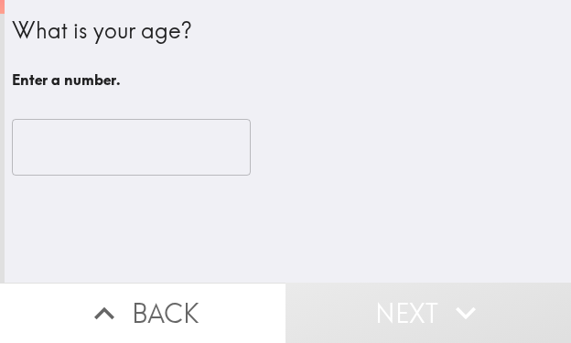
click at [142, 161] on input "number" at bounding box center [131, 147] width 239 height 57
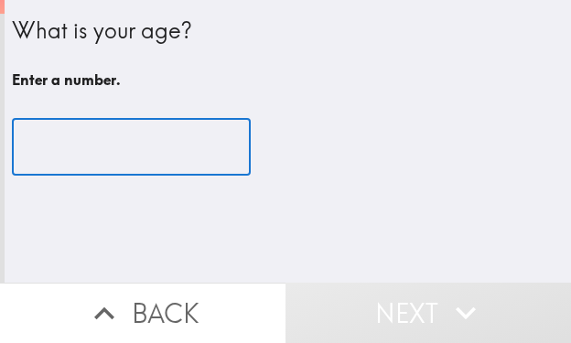
type input "2"
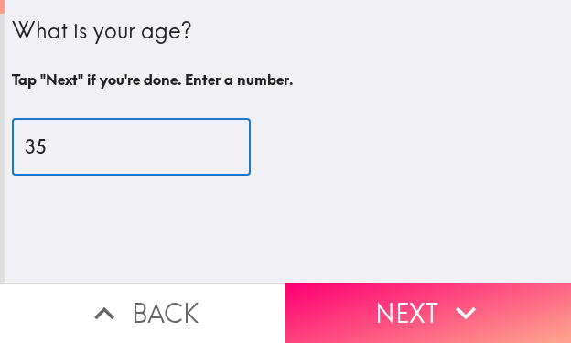
type input "35"
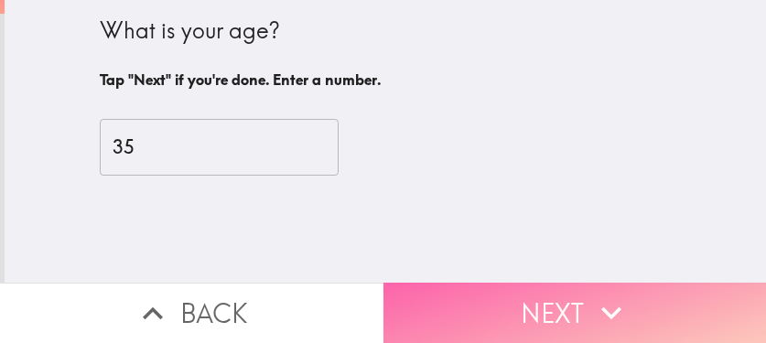
click at [570, 293] on icon "button" at bounding box center [611, 313] width 40 height 40
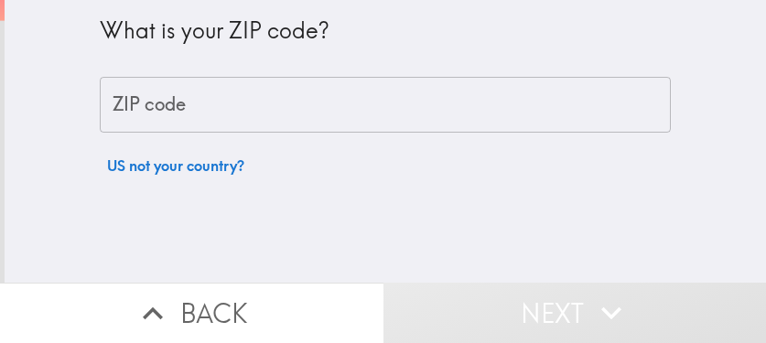
click at [426, 114] on input "ZIP code" at bounding box center [385, 105] width 571 height 57
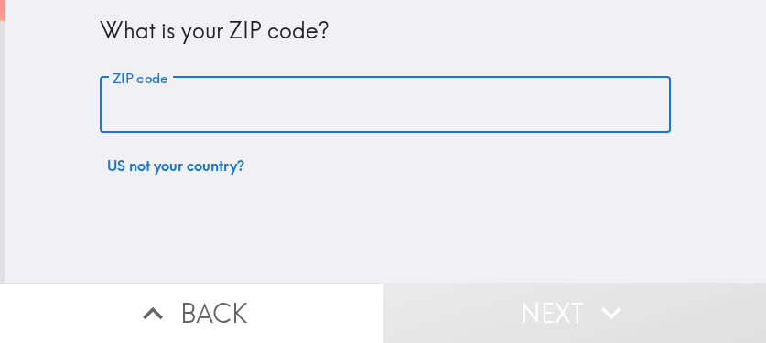
paste input "33602"
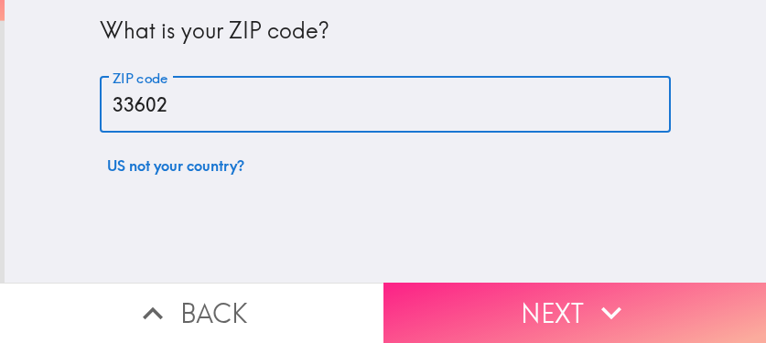
type input "33602"
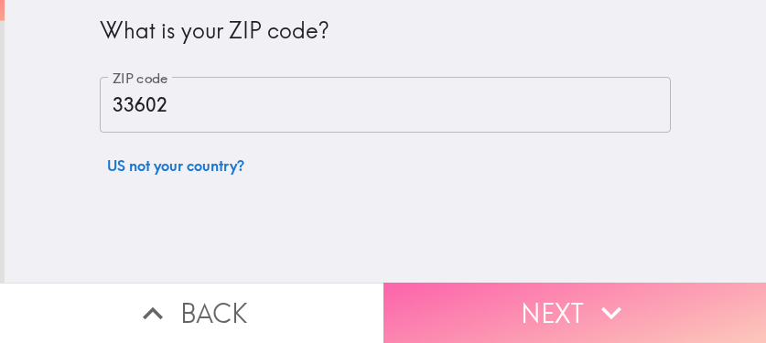
click at [525, 312] on button "Next" at bounding box center [574, 313] width 383 height 60
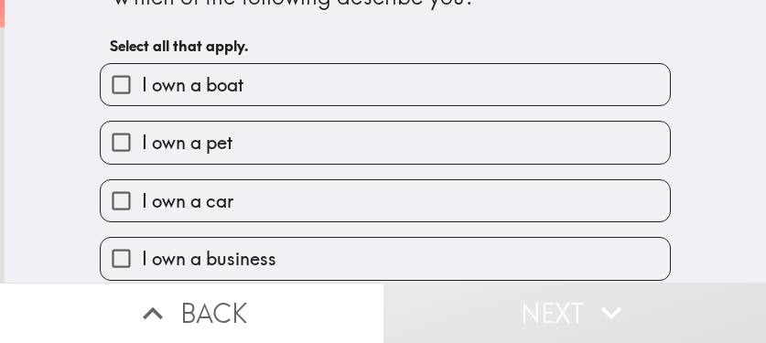
scroll to position [92, 0]
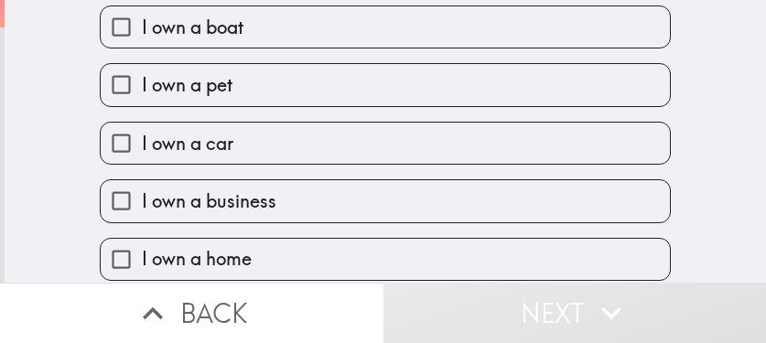
click at [308, 152] on label "I own a car" at bounding box center [385, 143] width 569 height 41
click at [142, 152] on input "I own a car" at bounding box center [121, 143] width 41 height 41
checkbox input "true"
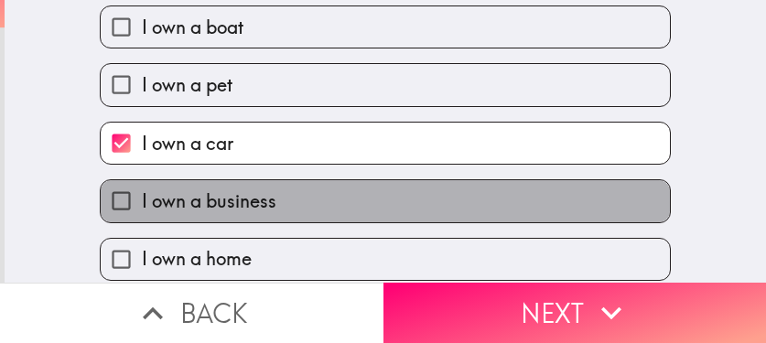
click at [300, 207] on label "I own a business" at bounding box center [385, 200] width 569 height 41
click at [142, 207] on input "I own a business" at bounding box center [121, 200] width 41 height 41
checkbox input "true"
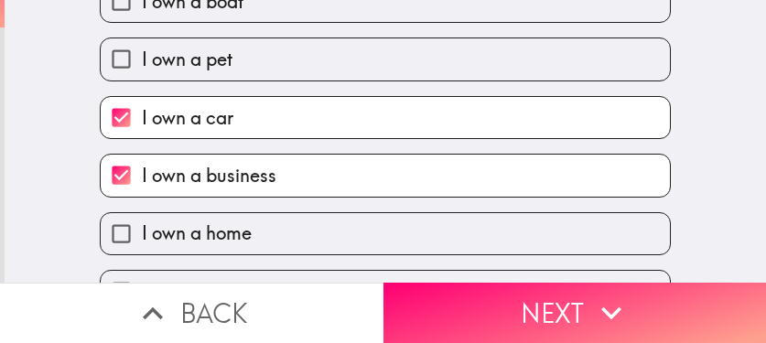
scroll to position [162, 0]
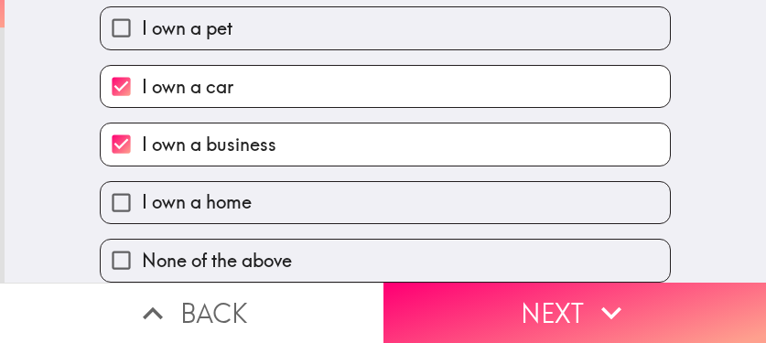
click at [325, 200] on label "I own a home" at bounding box center [385, 202] width 569 height 41
click at [142, 200] on input "I own a home" at bounding box center [121, 202] width 41 height 41
checkbox input "true"
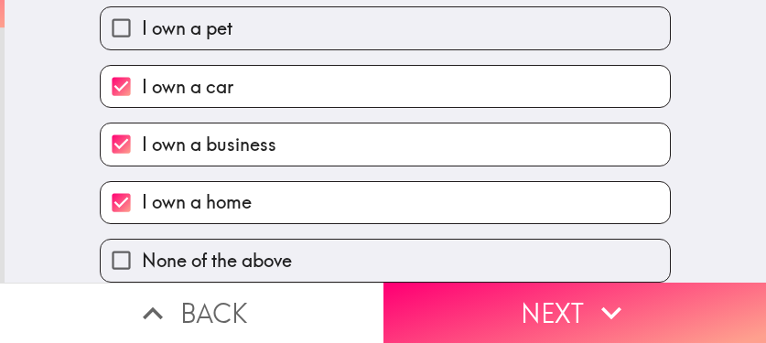
click at [570, 313] on button "Next" at bounding box center [574, 313] width 383 height 60
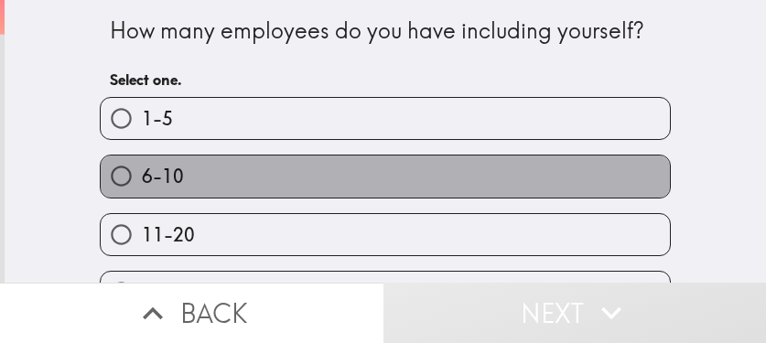
click at [326, 167] on label "6-10" at bounding box center [385, 176] width 569 height 41
click at [142, 167] on input "6-10" at bounding box center [121, 176] width 41 height 41
radio input "true"
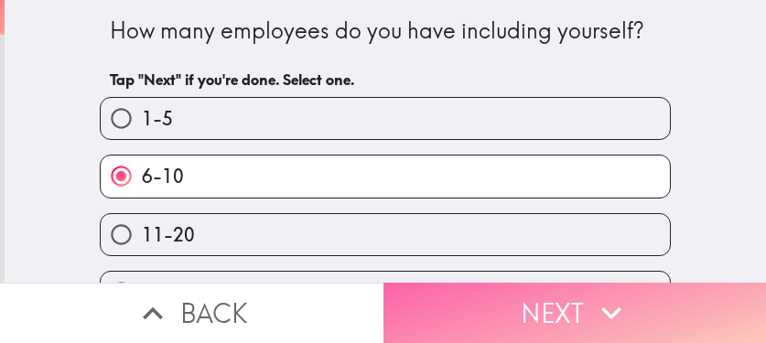
click at [479, 296] on button "Next" at bounding box center [574, 313] width 383 height 60
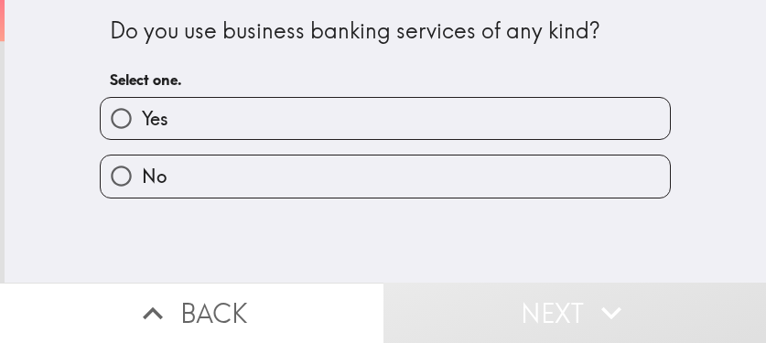
click at [359, 124] on label "Yes" at bounding box center [385, 118] width 569 height 41
click at [142, 124] on input "Yes" at bounding box center [121, 118] width 41 height 41
radio input "true"
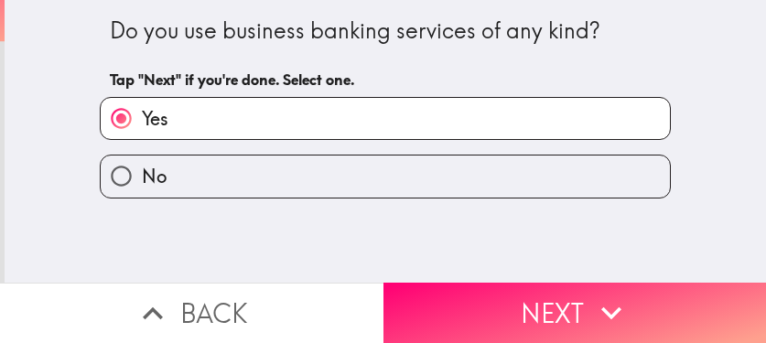
click at [556, 294] on button "Next" at bounding box center [574, 313] width 383 height 60
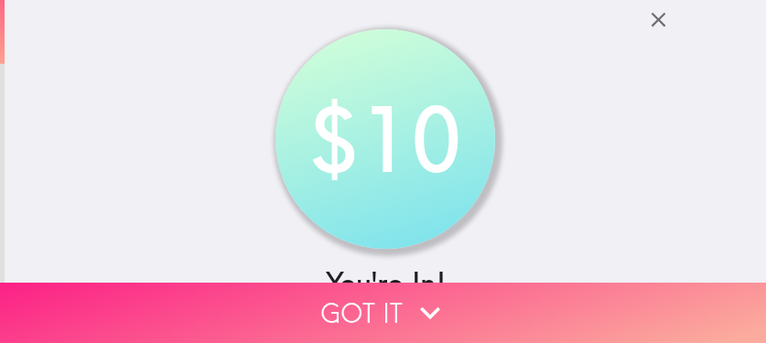
click at [570, 301] on button "Got it" at bounding box center [383, 313] width 766 height 60
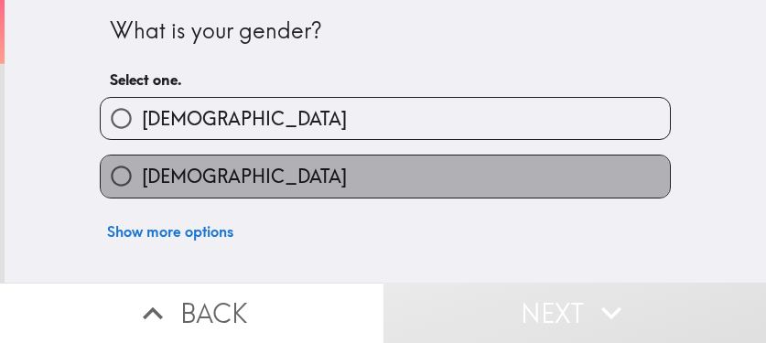
click at [373, 177] on label "Female" at bounding box center [385, 176] width 569 height 41
click at [142, 177] on input "Female" at bounding box center [121, 176] width 41 height 41
radio input "true"
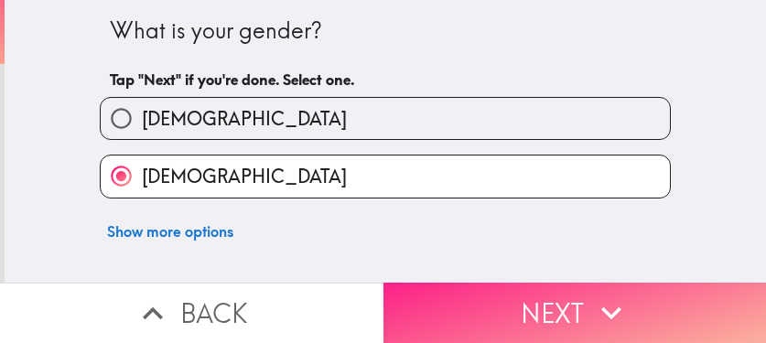
click at [569, 299] on button "Next" at bounding box center [574, 313] width 383 height 60
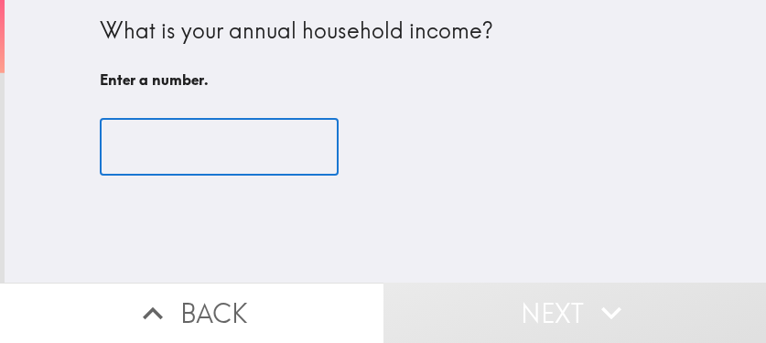
click at [211, 151] on input "number" at bounding box center [219, 147] width 239 height 57
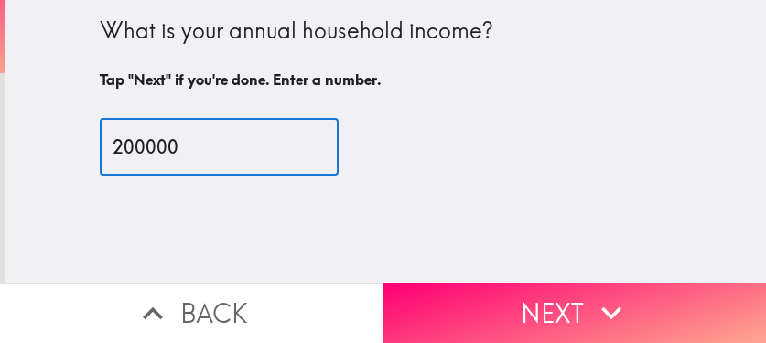
type input "200000"
drag, startPoint x: 180, startPoint y: 140, endPoint x: 92, endPoint y: 161, distance: 91.2
click at [100, 161] on input "200000" at bounding box center [219, 147] width 239 height 57
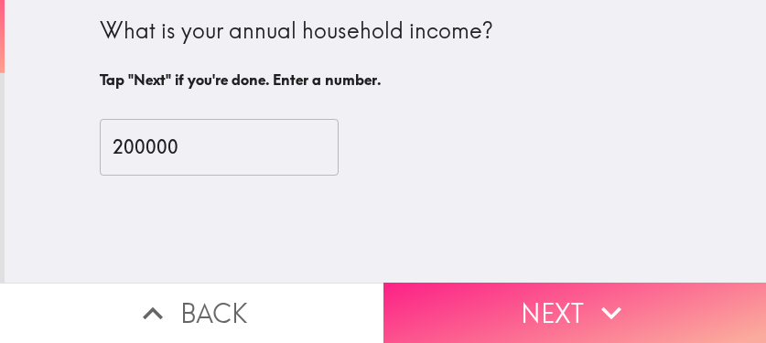
click at [559, 286] on button "Next" at bounding box center [574, 313] width 383 height 60
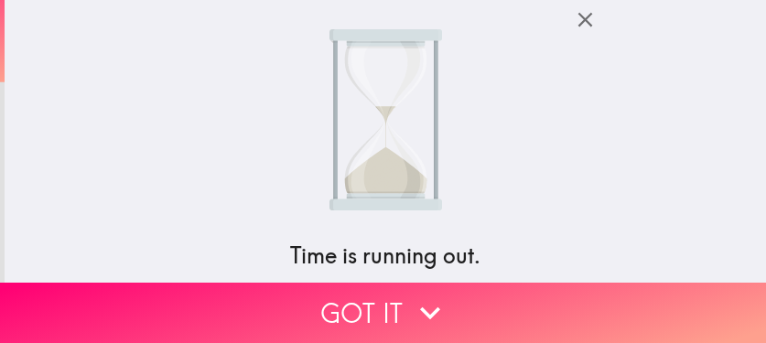
click at [570, 30] on icon "button" at bounding box center [585, 19] width 25 height 25
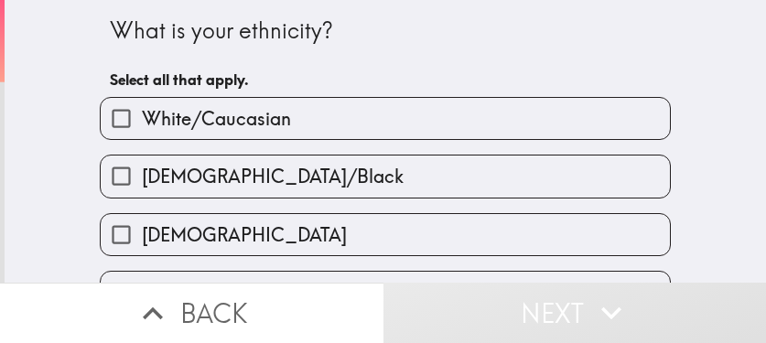
click at [394, 130] on label "White/Caucasian" at bounding box center [385, 118] width 569 height 41
click at [142, 130] on input "White/Caucasian" at bounding box center [121, 118] width 41 height 41
checkbox input "true"
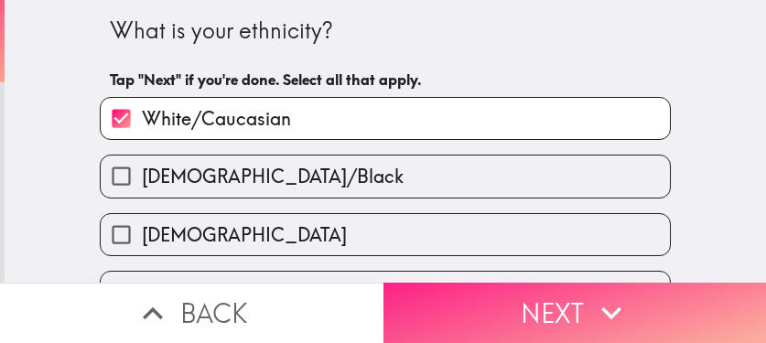
click at [570, 310] on button "Next" at bounding box center [574, 313] width 383 height 60
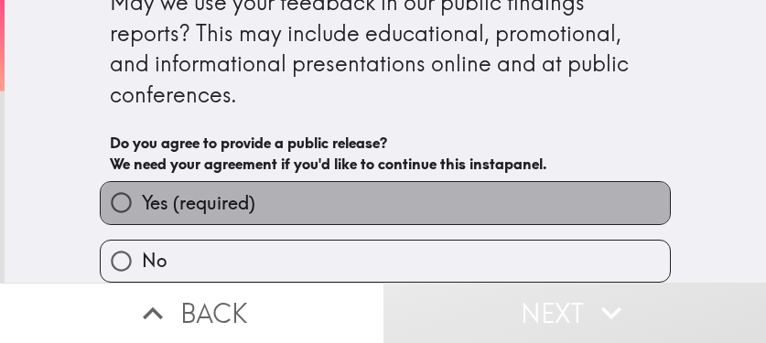
drag, startPoint x: 385, startPoint y: 185, endPoint x: 418, endPoint y: 211, distance: 41.7
click at [385, 186] on label "Yes (required)" at bounding box center [385, 202] width 569 height 41
click at [142, 186] on input "Yes (required)" at bounding box center [121, 202] width 41 height 41
radio input "true"
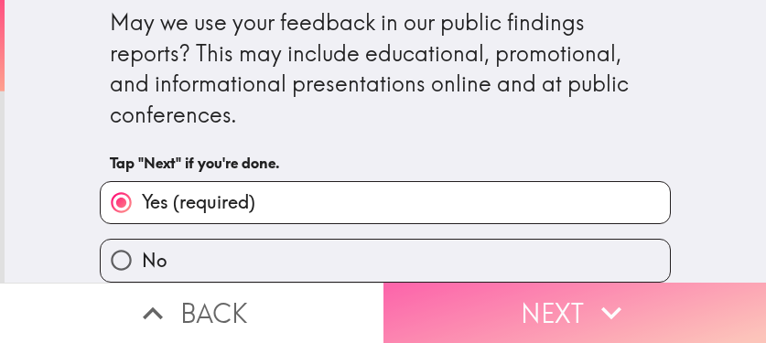
click at [506, 302] on button "Next" at bounding box center [574, 313] width 383 height 60
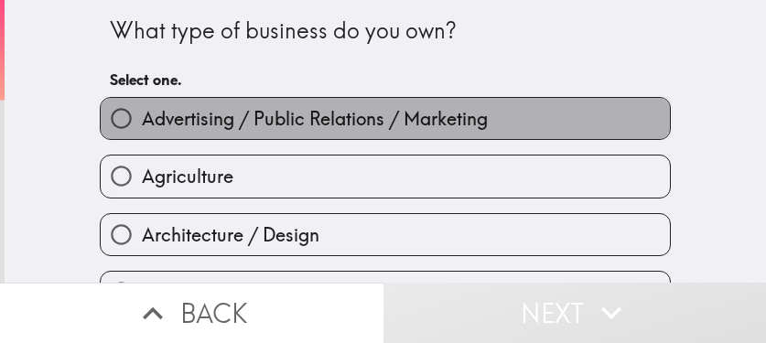
click at [407, 116] on span "Advertising / Public Relations / Marketing" at bounding box center [315, 119] width 346 height 26
click at [142, 116] on input "Advertising / Public Relations / Marketing" at bounding box center [121, 118] width 41 height 41
radio input "true"
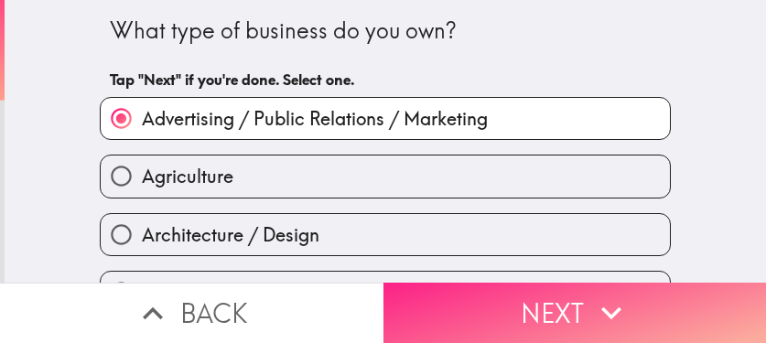
click at [533, 293] on button "Next" at bounding box center [574, 313] width 383 height 60
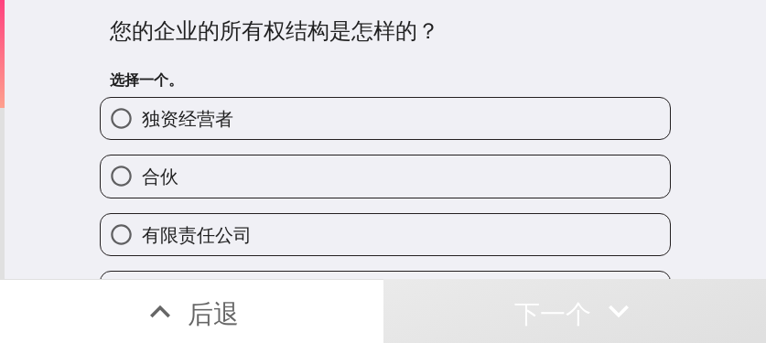
drag, startPoint x: 375, startPoint y: 121, endPoint x: 405, endPoint y: 125, distance: 29.6
click at [375, 120] on label "独资经营者" at bounding box center [385, 118] width 569 height 41
click at [142, 120] on input "独资经营者" at bounding box center [121, 118] width 41 height 41
radio input "true"
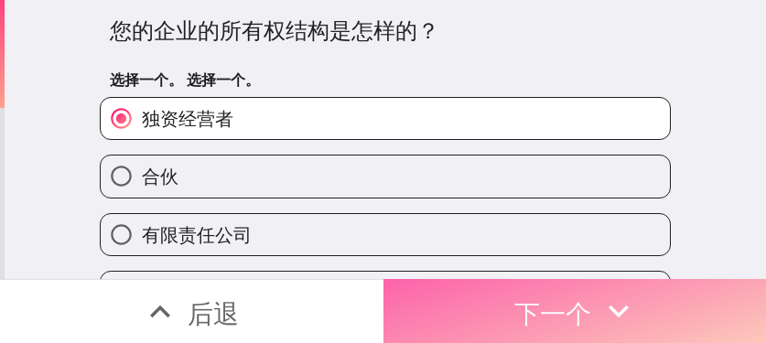
click at [570, 309] on font "下一个" at bounding box center [552, 313] width 77 height 32
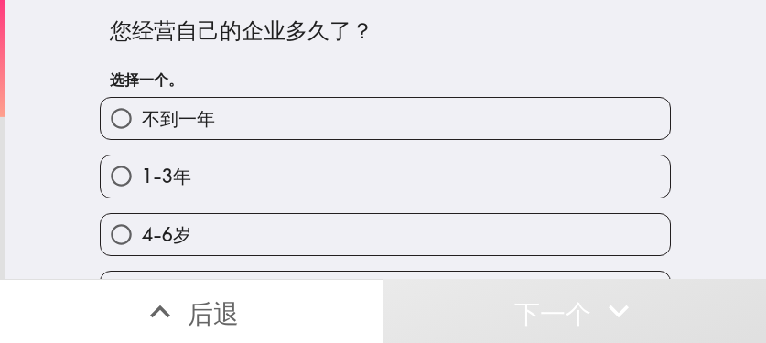
click at [371, 176] on label "1-3年" at bounding box center [385, 176] width 569 height 41
click at [142, 176] on input "1-3年" at bounding box center [121, 176] width 41 height 41
radio input "true"
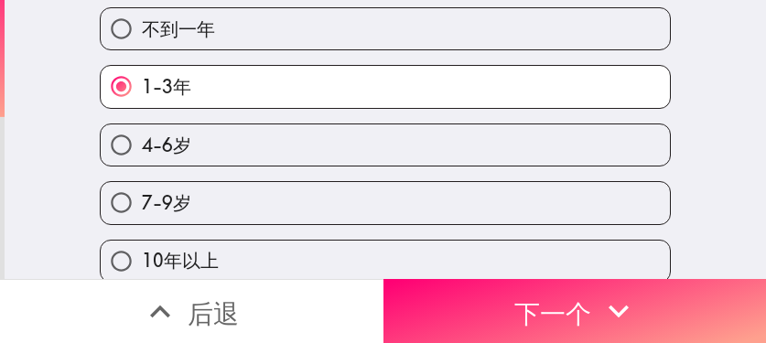
scroll to position [107, 0]
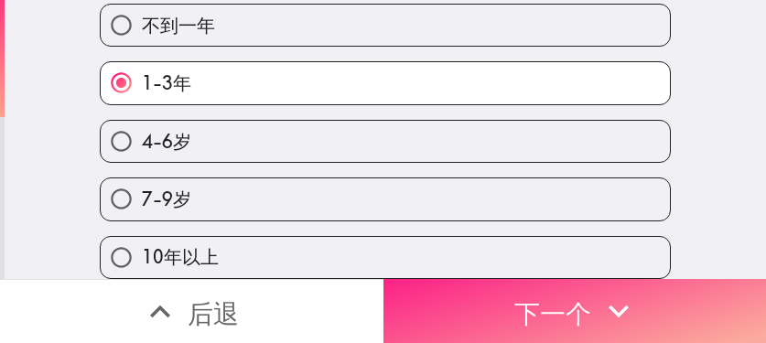
click at [570, 297] on font "下一个" at bounding box center [552, 313] width 77 height 32
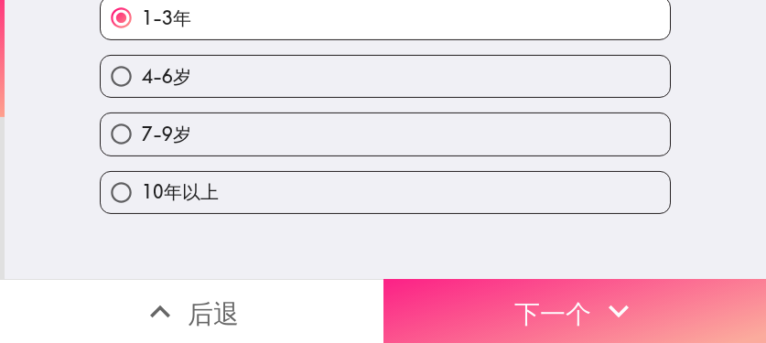
scroll to position [14, 0]
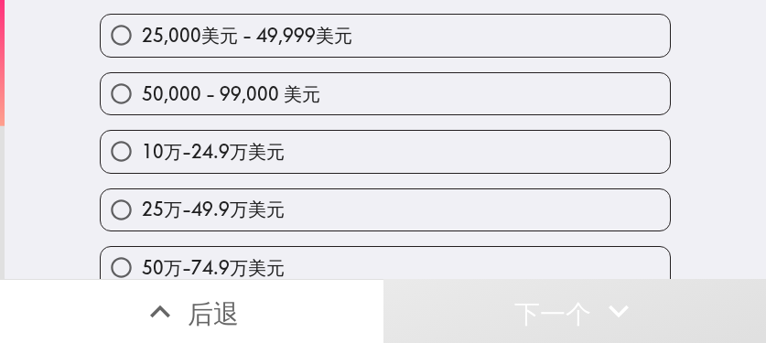
scroll to position [183, 0]
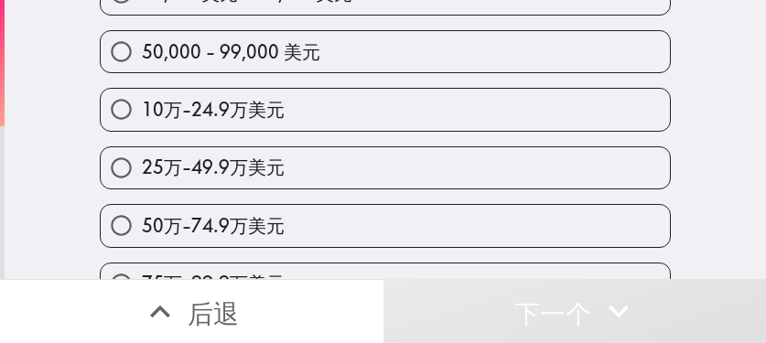
drag, startPoint x: 417, startPoint y: 178, endPoint x: 429, endPoint y: 194, distance: 20.3
click at [417, 178] on label "25万-49.9万美元" at bounding box center [385, 167] width 569 height 41
click at [142, 178] on input "25万-49.9万美元" at bounding box center [121, 167] width 41 height 41
radio input "true"
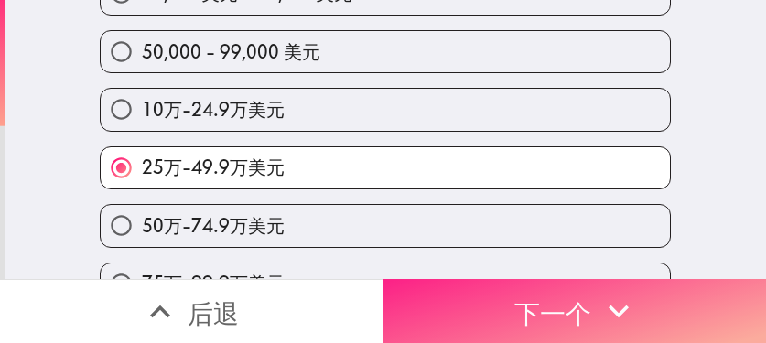
click at [514, 297] on font "下一个" at bounding box center [552, 313] width 77 height 32
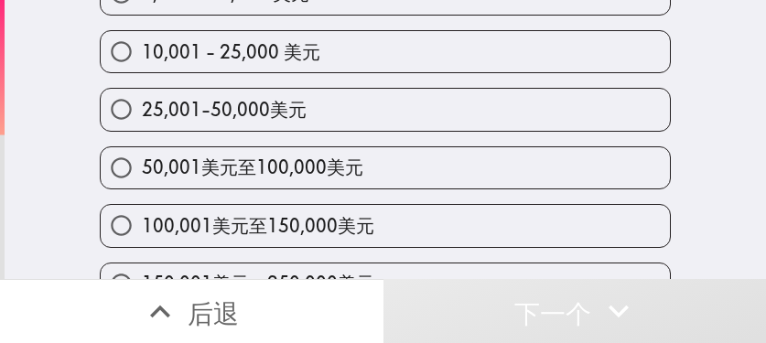
scroll to position [152, 0]
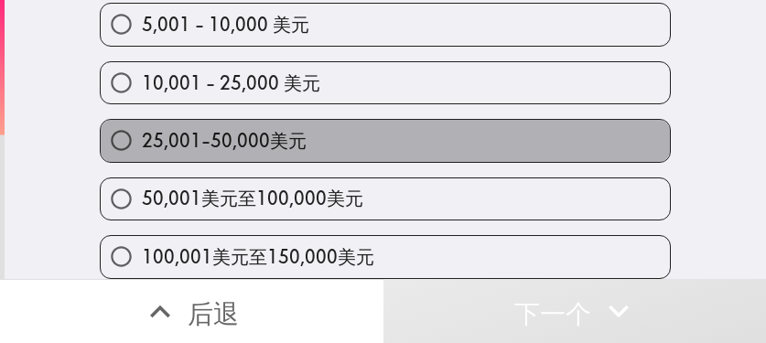
click at [382, 141] on label "25,001-50,000美元" at bounding box center [385, 140] width 569 height 41
click at [142, 141] on input "25,001-50,000美元" at bounding box center [121, 140] width 41 height 41
radio input "true"
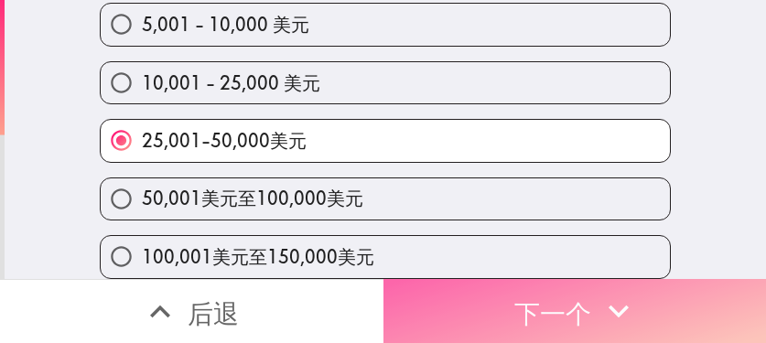
click at [570, 302] on button "下一个" at bounding box center [574, 311] width 383 height 64
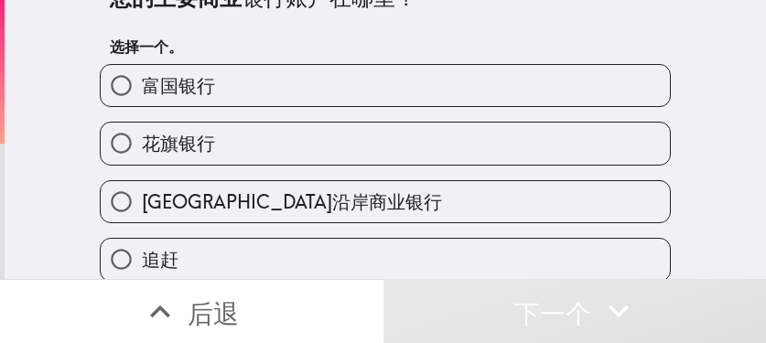
scroll to position [29, 0]
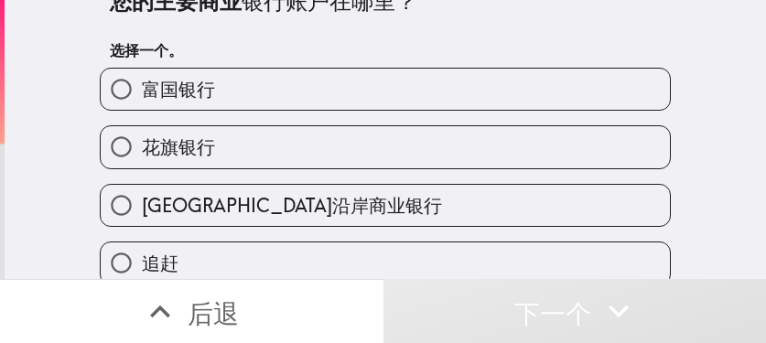
click at [353, 157] on label "花旗银行" at bounding box center [385, 146] width 569 height 41
click at [142, 157] on input "花旗银行" at bounding box center [121, 146] width 41 height 41
radio input "true"
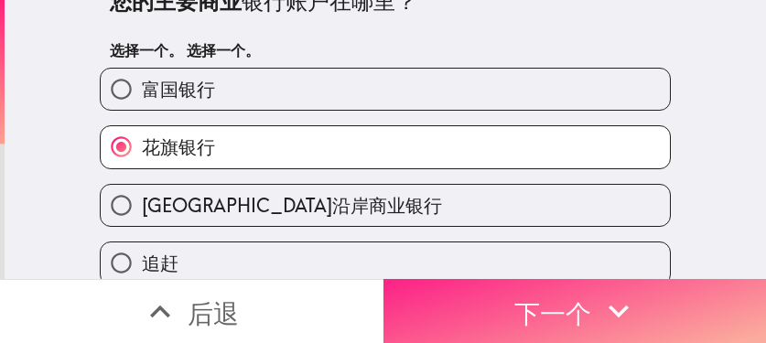
click at [559, 304] on font "下一个" at bounding box center [552, 313] width 77 height 32
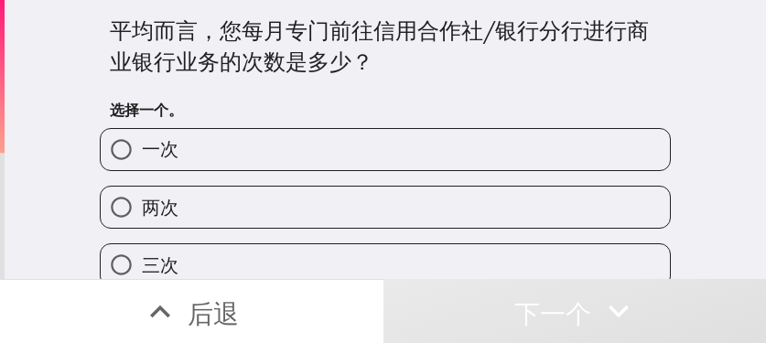
click at [335, 220] on label "两次" at bounding box center [385, 207] width 569 height 41
click at [142, 220] on input "两次" at bounding box center [121, 207] width 41 height 41
radio input "true"
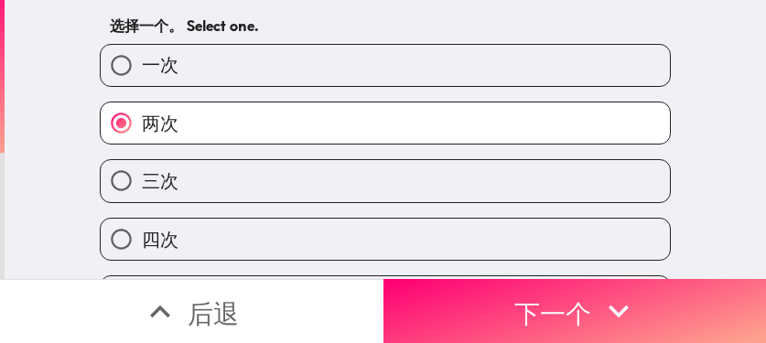
scroll to position [92, 0]
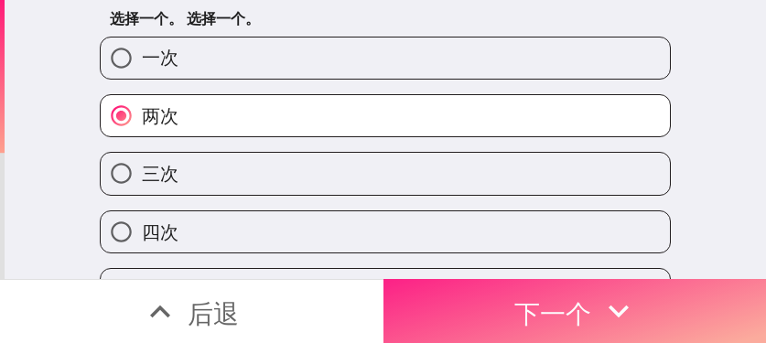
click at [570, 298] on button "下一个" at bounding box center [574, 311] width 383 height 64
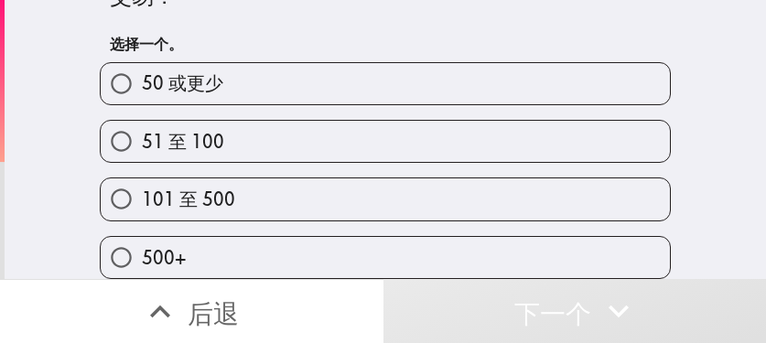
scroll to position [80, 0]
click at [470, 189] on label "101 至 500" at bounding box center [385, 198] width 569 height 41
click at [142, 189] on input "101 至 500" at bounding box center [121, 198] width 41 height 41
radio input "true"
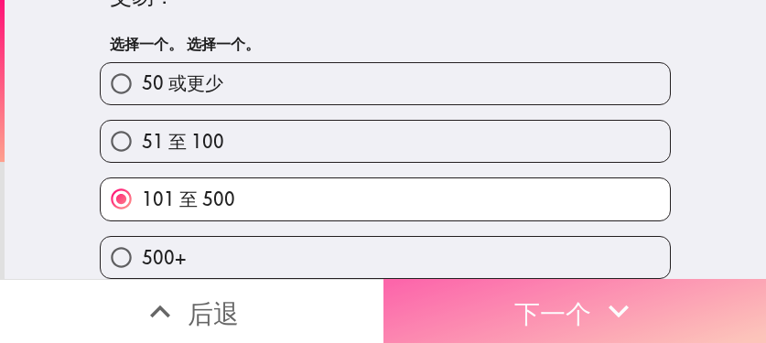
click at [570, 316] on font "下一个" at bounding box center [552, 311] width 77 height 49
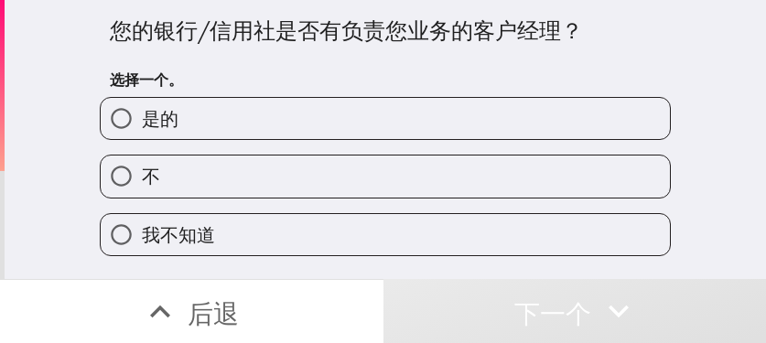
click at [405, 130] on label "是的" at bounding box center [385, 118] width 569 height 41
click at [142, 130] on input "是的" at bounding box center [121, 118] width 41 height 41
radio input "true"
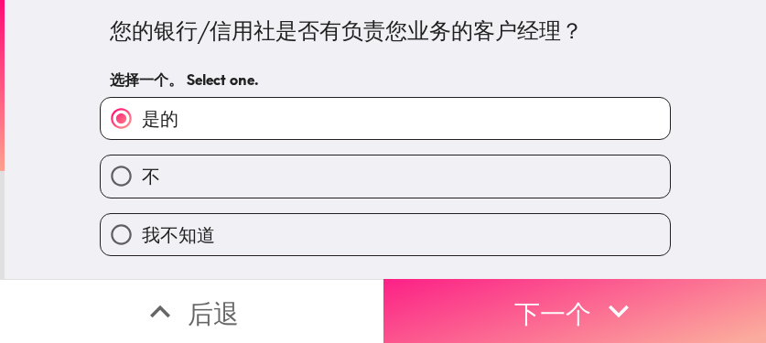
click at [514, 303] on font "下一个" at bounding box center [552, 313] width 77 height 32
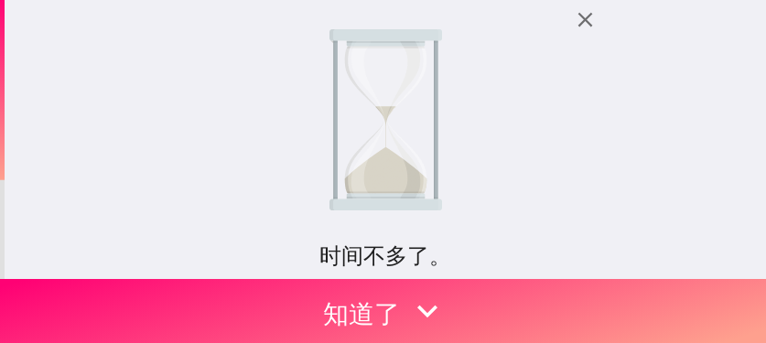
click at [697, 51] on div "时间不多了。 您之前有资格使用此即时面板，但现在已满。我们将为您保留一个位置，截止日期为 [DATE]3:19 ，请尽快填写！ 如果您有任何疑问， 请联系 […" at bounding box center [385, 139] width 761 height 279
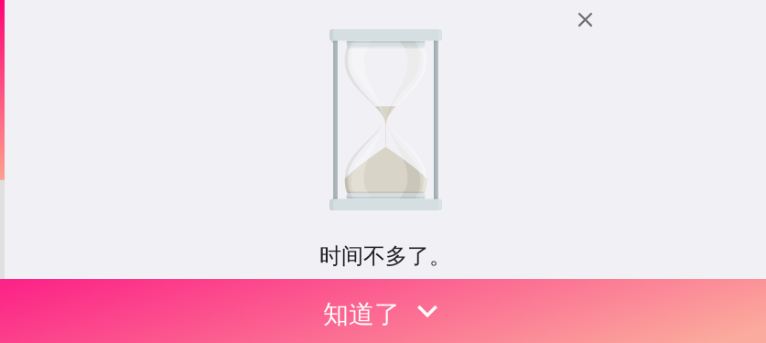
click at [469, 299] on button "知道了" at bounding box center [383, 311] width 766 height 64
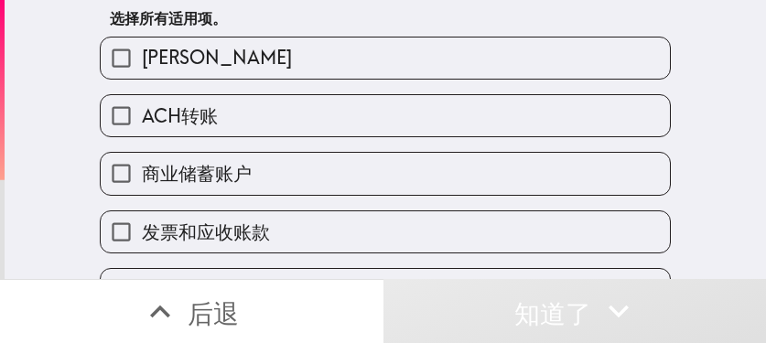
drag, startPoint x: 386, startPoint y: 130, endPoint x: 396, endPoint y: 150, distance: 22.5
click at [385, 130] on label "ACH转账" at bounding box center [385, 115] width 569 height 41
click at [142, 130] on input "ACH转账" at bounding box center [121, 115] width 41 height 41
checkbox input "true"
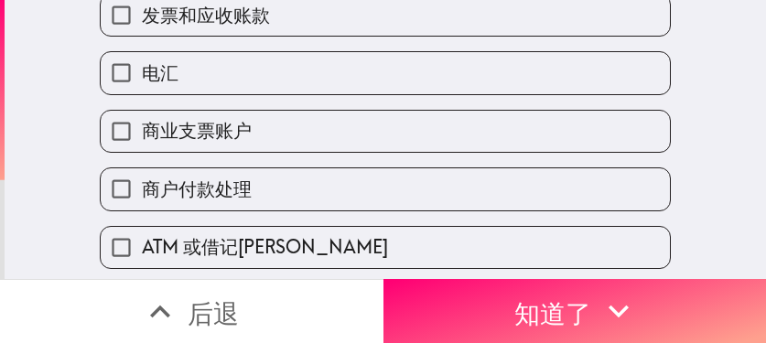
scroll to position [366, 0]
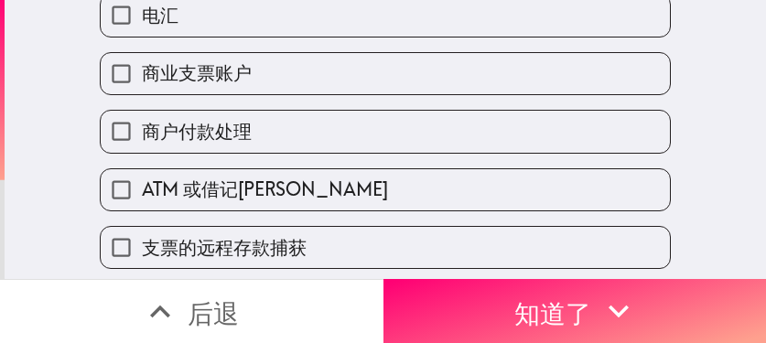
click at [340, 91] on label "商业支票账户" at bounding box center [385, 73] width 569 height 41
click at [142, 91] on input "商业支票账户" at bounding box center [121, 73] width 41 height 41
checkbox input "true"
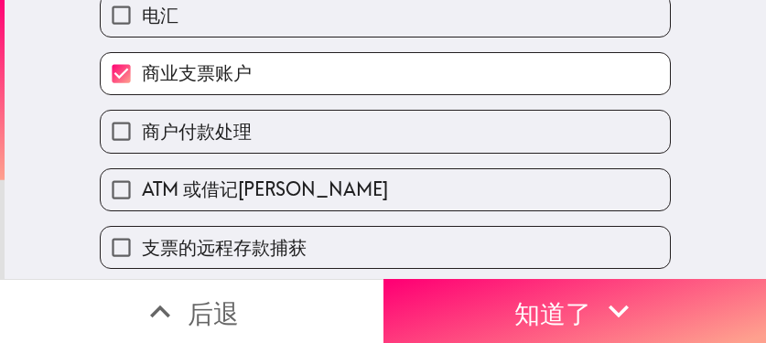
click at [350, 141] on label "商户付款处理" at bounding box center [385, 131] width 569 height 41
click at [142, 141] on input "商户付款处理" at bounding box center [121, 131] width 41 height 41
checkbox input "true"
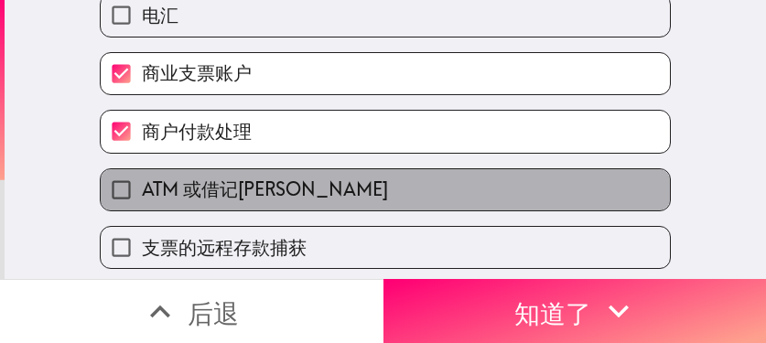
click at [318, 178] on label "ATM 或借记卡" at bounding box center [385, 189] width 569 height 41
click at [142, 178] on input "ATM 或借记卡" at bounding box center [121, 189] width 41 height 41
checkbox input "true"
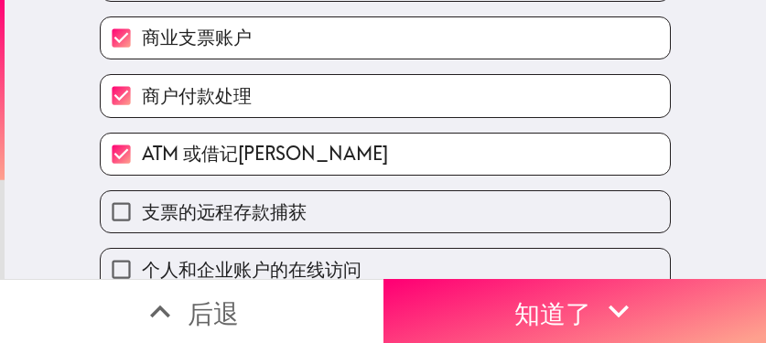
scroll to position [549, 0]
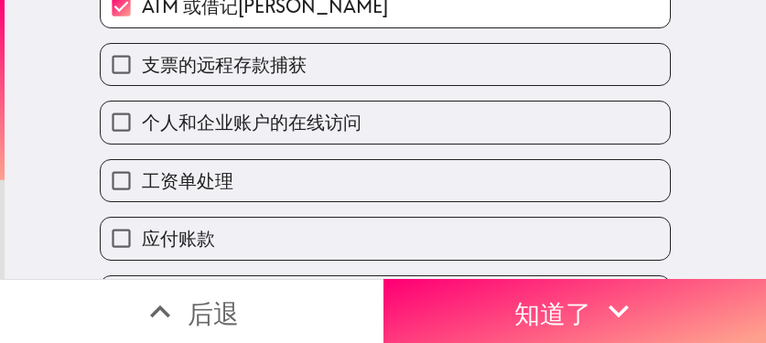
click at [300, 195] on label "工资单处理" at bounding box center [385, 180] width 569 height 41
click at [142, 195] on input "工资单处理" at bounding box center [121, 180] width 41 height 41
checkbox input "true"
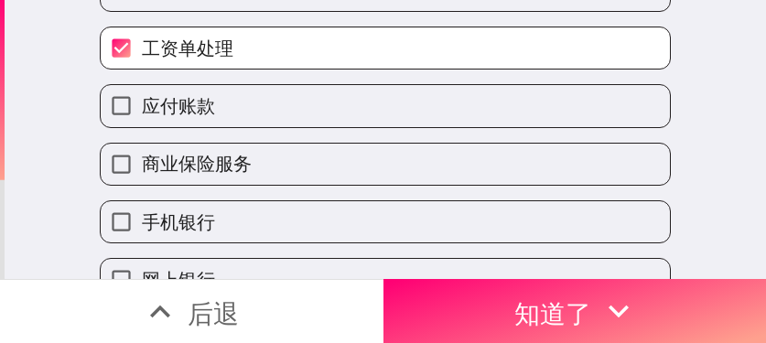
scroll to position [732, 0]
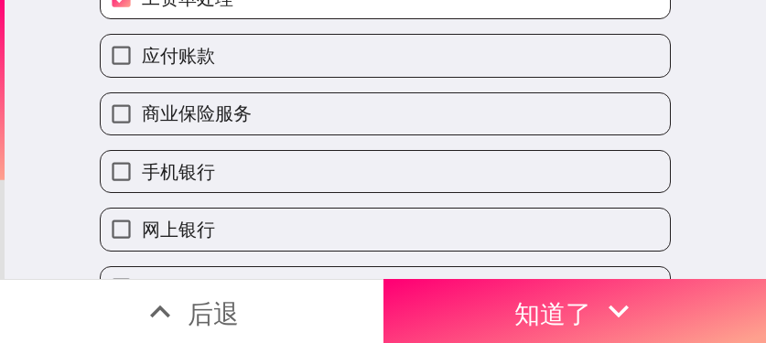
click at [363, 179] on label "手机银行" at bounding box center [385, 171] width 569 height 41
click at [142, 179] on input "手机银行" at bounding box center [121, 171] width 41 height 41
checkbox input "true"
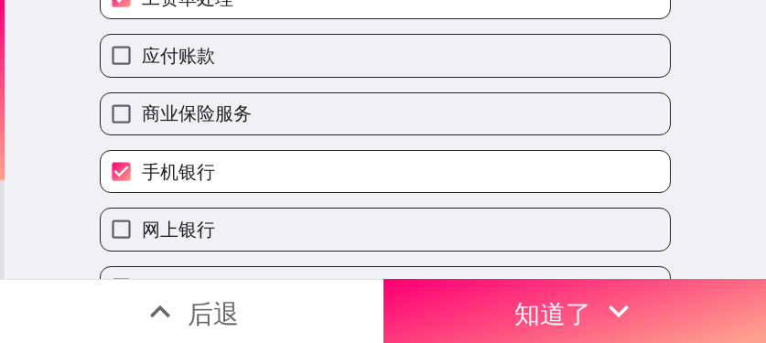
click at [303, 227] on label "网上银行" at bounding box center [385, 229] width 569 height 41
click at [142, 227] on input "网上银行" at bounding box center [121, 229] width 41 height 41
checkbox input "true"
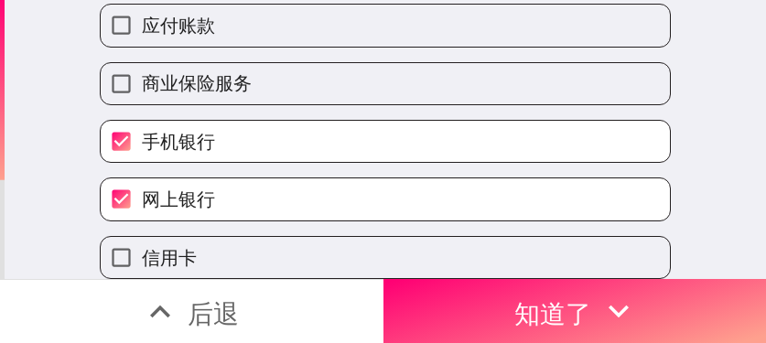
scroll to position [776, 0]
click at [372, 242] on label "信用卡" at bounding box center [385, 257] width 569 height 41
click at [142, 242] on input "信用卡" at bounding box center [121, 257] width 41 height 41
checkbox input "true"
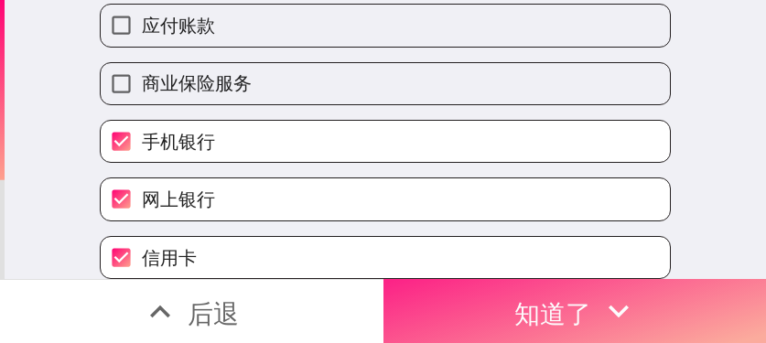
click at [488, 291] on button "知道了" at bounding box center [574, 311] width 383 height 64
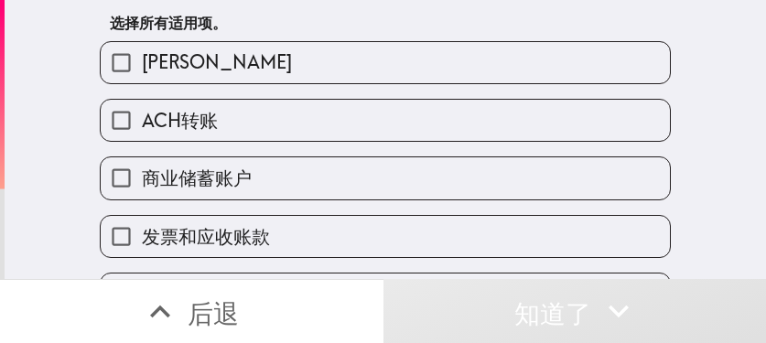
scroll to position [14, 0]
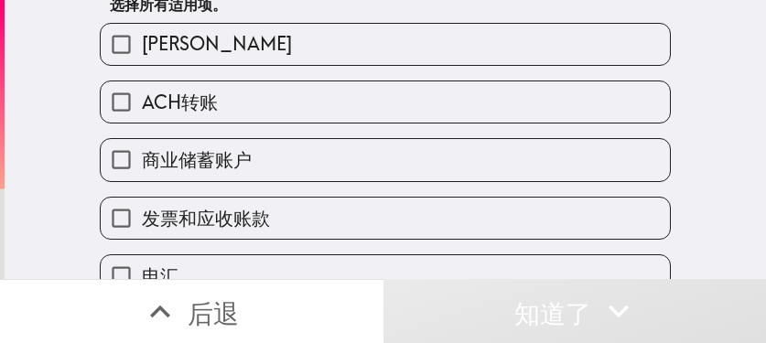
drag, startPoint x: 372, startPoint y: 66, endPoint x: 381, endPoint y: 77, distance: 14.3
click at [372, 66] on div "ACH转账" at bounding box center [378, 95] width 586 height 58
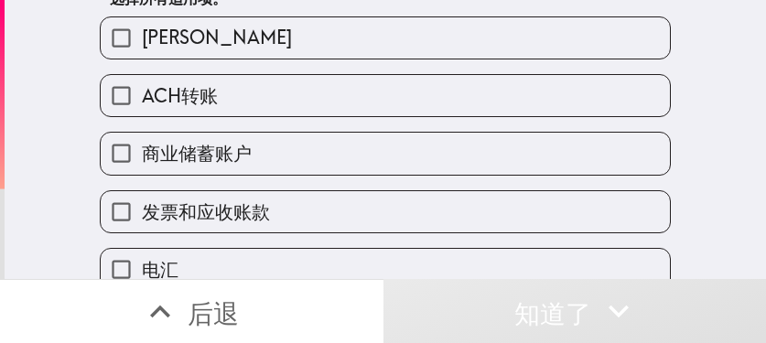
scroll to position [105, 0]
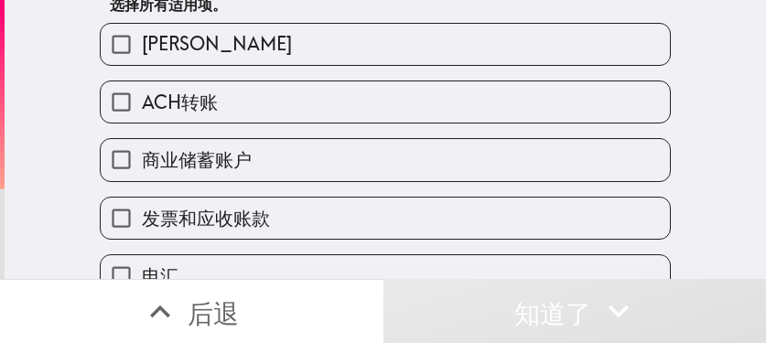
click at [368, 41] on label "泽勒" at bounding box center [385, 44] width 569 height 41
click at [142, 41] on input "泽勒" at bounding box center [121, 44] width 41 height 41
checkbox input "true"
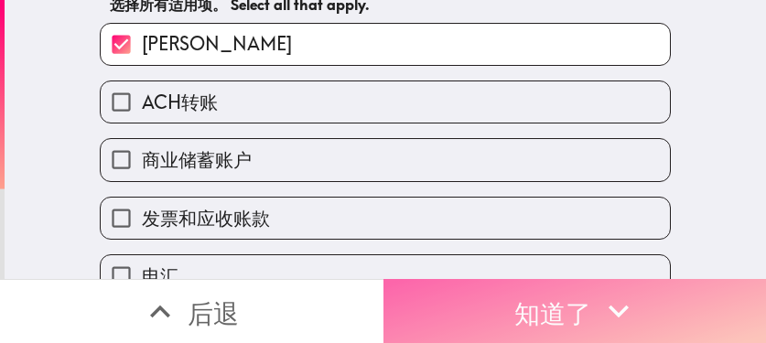
click at [568, 302] on font "知道了" at bounding box center [552, 313] width 77 height 32
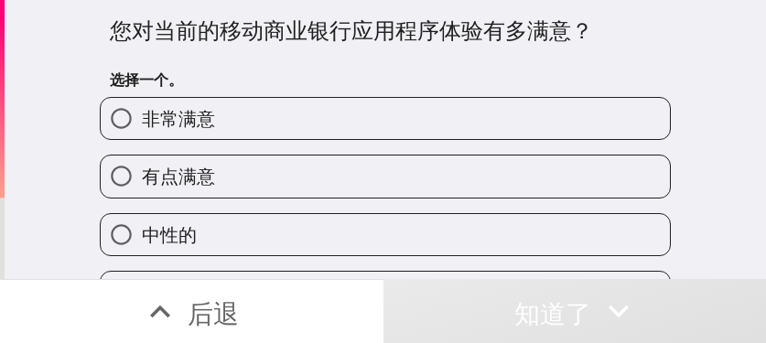
click at [340, 102] on label "非常满意" at bounding box center [385, 118] width 569 height 41
click at [142, 102] on input "非常满意" at bounding box center [121, 118] width 41 height 41
radio input "true"
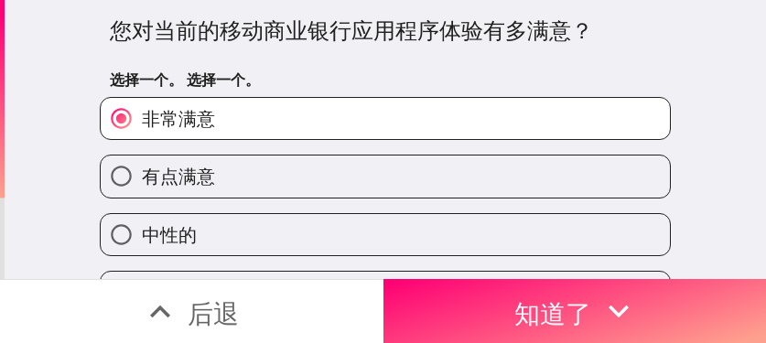
click at [293, 122] on label "非常满意" at bounding box center [385, 118] width 569 height 41
click at [142, 122] on input "非常满意" at bounding box center [121, 118] width 41 height 41
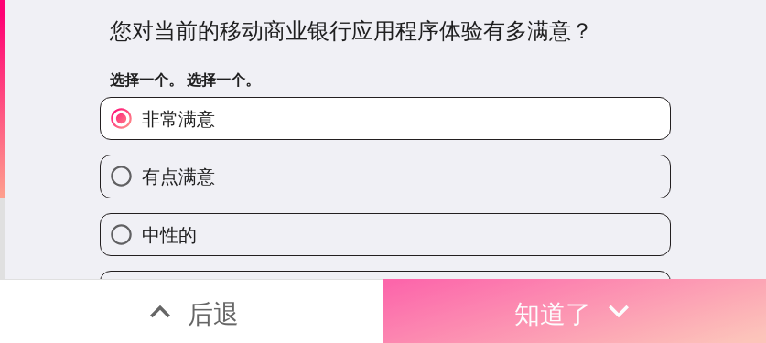
click at [526, 310] on font "知道了" at bounding box center [552, 313] width 77 height 32
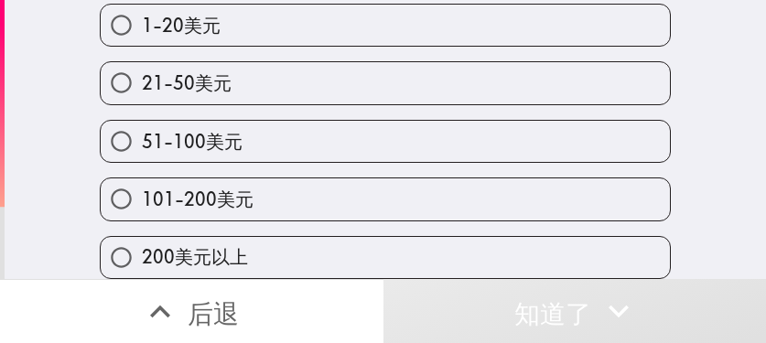
click at [294, 149] on label "51-100美元" at bounding box center [385, 141] width 569 height 41
click at [142, 149] on input "51-100美元" at bounding box center [121, 141] width 41 height 41
radio input "true"
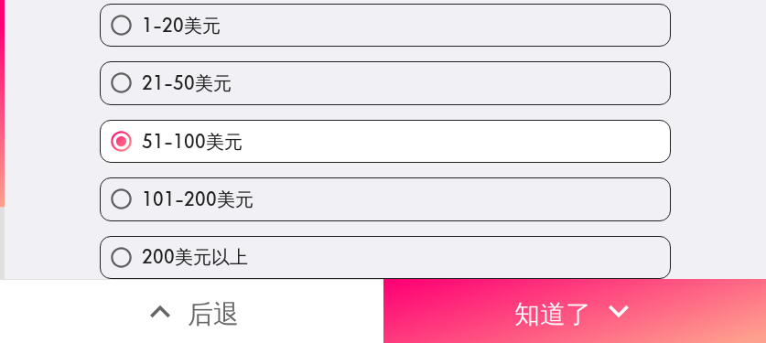
scroll to position [196, 0]
click at [420, 178] on label "101-200美元" at bounding box center [385, 198] width 569 height 41
click at [142, 178] on input "101-200美元" at bounding box center [121, 198] width 41 height 41
radio input "true"
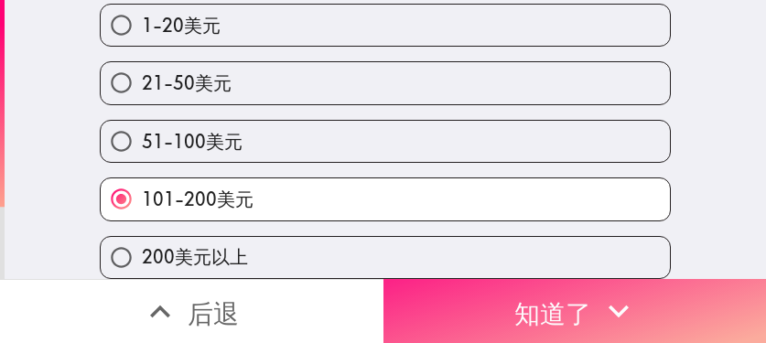
click at [573, 305] on font "知道了" at bounding box center [552, 313] width 77 height 32
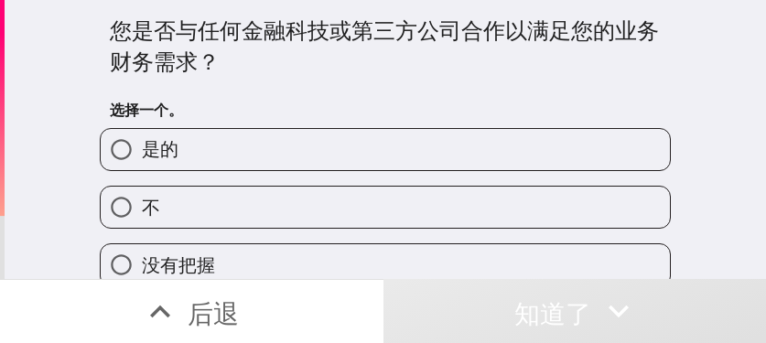
click at [444, 152] on label "是的" at bounding box center [385, 149] width 569 height 41
click at [142, 152] on input "是的" at bounding box center [121, 149] width 41 height 41
radio input "true"
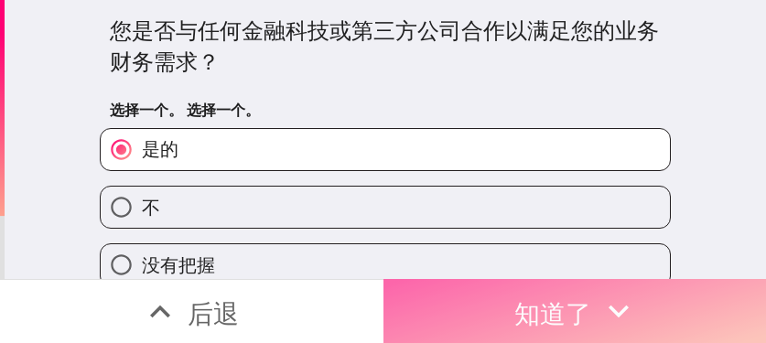
click at [599, 301] on icon "button" at bounding box center [619, 311] width 40 height 40
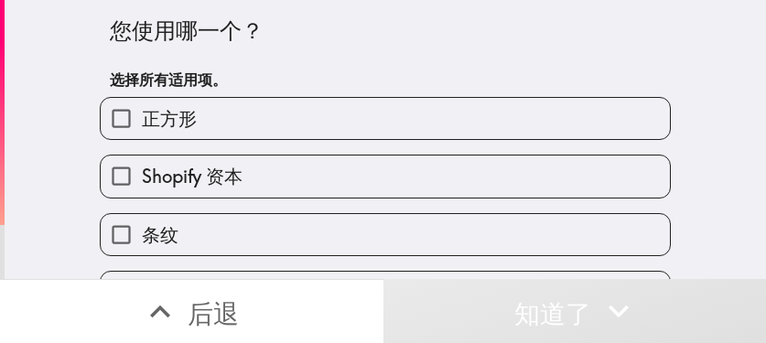
click at [296, 237] on label "条纹" at bounding box center [385, 234] width 569 height 41
click at [142, 237] on input "条纹" at bounding box center [121, 234] width 41 height 41
checkbox input "true"
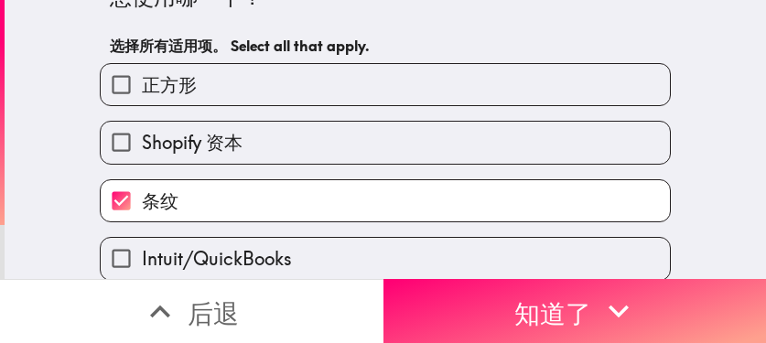
scroll to position [92, 0]
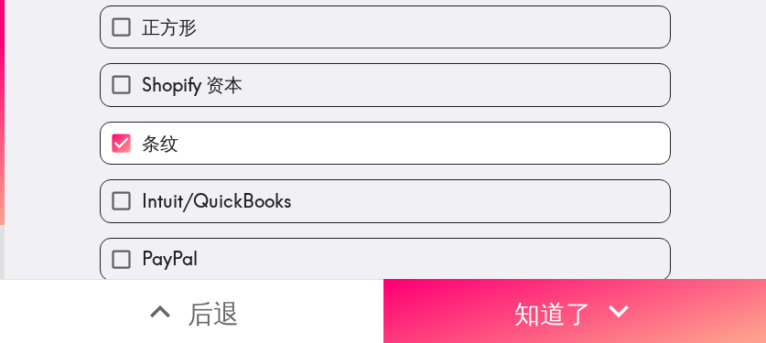
click at [350, 216] on label "Intuit/QuickBooks" at bounding box center [385, 200] width 569 height 41
click at [142, 216] on input "Intuit/QuickBooks" at bounding box center [121, 200] width 41 height 41
checkbox input "true"
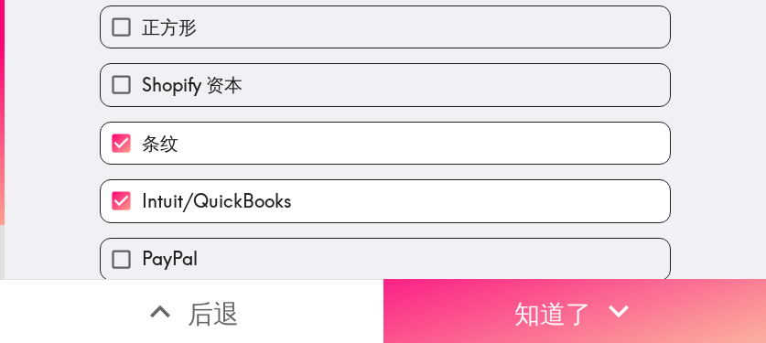
click at [466, 300] on button "知道了" at bounding box center [574, 311] width 383 height 64
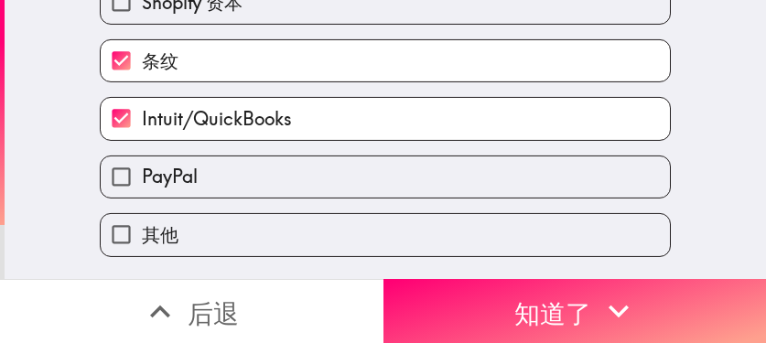
scroll to position [0, 0]
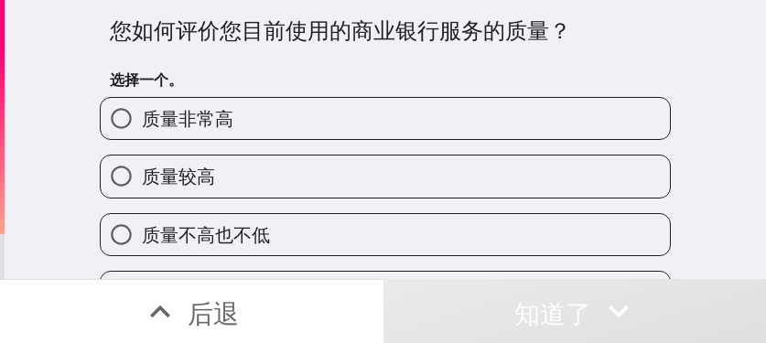
click at [407, 122] on label "质量非常高" at bounding box center [385, 118] width 569 height 41
click at [142, 122] on input "质量非常高" at bounding box center [121, 118] width 41 height 41
radio input "true"
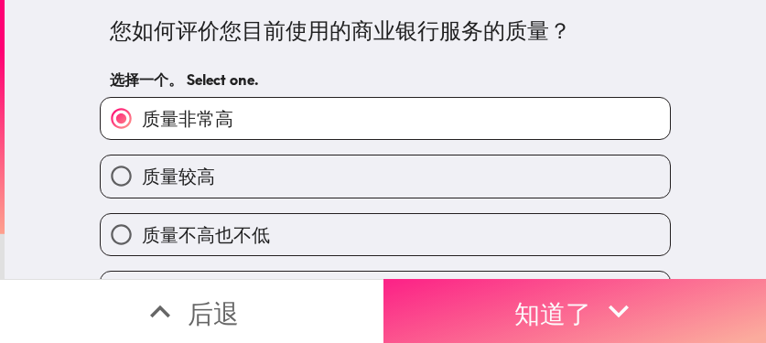
click at [545, 297] on font "知道了" at bounding box center [552, 313] width 77 height 32
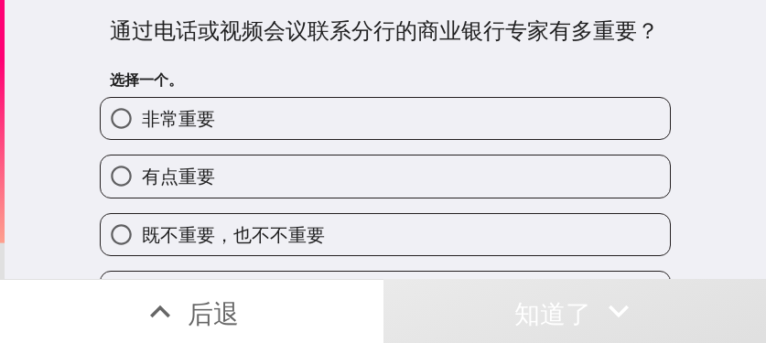
drag, startPoint x: 461, startPoint y: 124, endPoint x: 463, endPoint y: 135, distance: 11.1
click at [461, 124] on label "非常重要" at bounding box center [385, 118] width 569 height 41
click at [142, 124] on input "非常重要" at bounding box center [121, 118] width 41 height 41
radio input "true"
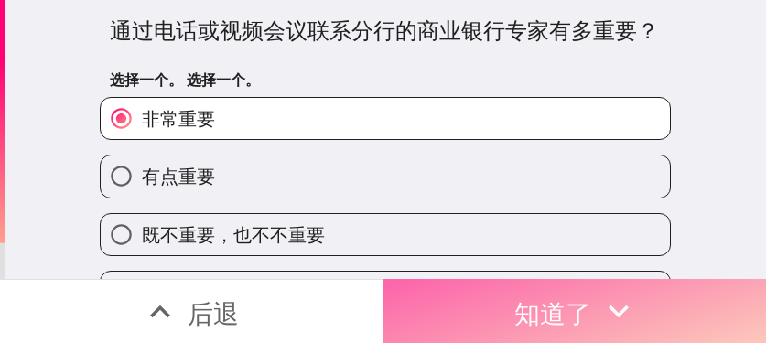
click at [556, 303] on font "知道了" at bounding box center [552, 313] width 77 height 32
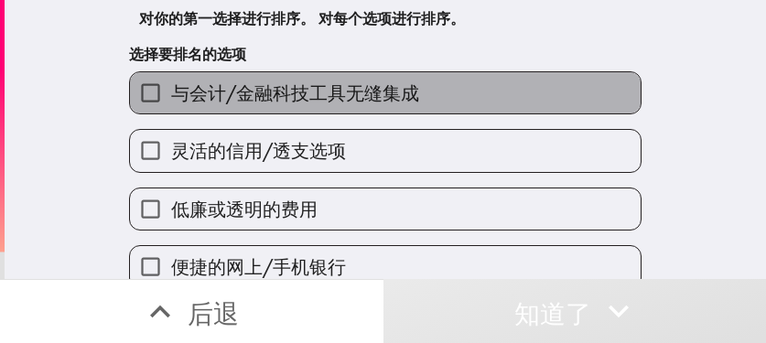
click at [378, 99] on font "与会计/金融科技工具无缝集成" at bounding box center [295, 92] width 248 height 23
click at [171, 99] on input "与会计/金融科技工具无缝集成" at bounding box center [150, 92] width 41 height 41
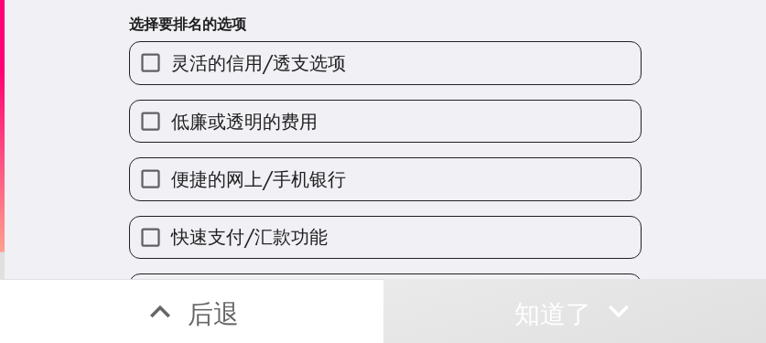
click at [358, 186] on label "便捷的网上/手机银行" at bounding box center [385, 178] width 511 height 41
click at [171, 186] on input "便捷的网上/手机银行" at bounding box center [150, 178] width 41 height 41
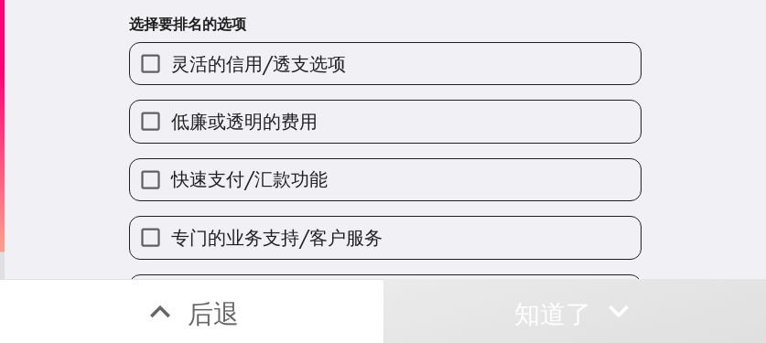
click at [368, 108] on label "低廉或透明的费用" at bounding box center [385, 121] width 511 height 41
click at [171, 108] on input "低廉或透明的费用" at bounding box center [150, 121] width 41 height 41
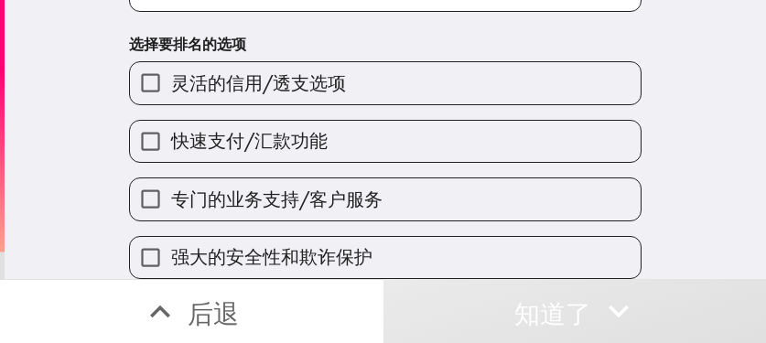
click at [363, 188] on font "专门的业务支持/客户服务" at bounding box center [276, 199] width 211 height 23
click at [171, 181] on input "专门的业务支持/客户服务" at bounding box center [150, 198] width 41 height 41
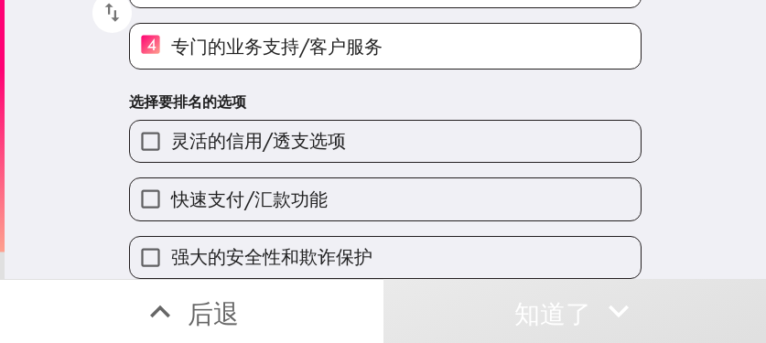
click at [357, 143] on label "灵活的信用/透支选项" at bounding box center [385, 141] width 511 height 41
click at [171, 143] on input "灵活的信用/透支选项" at bounding box center [150, 141] width 41 height 41
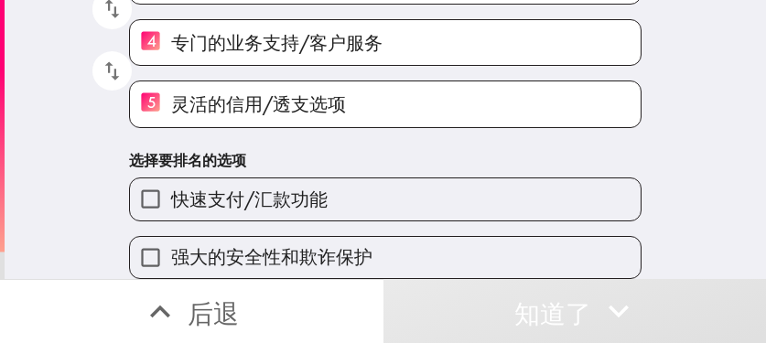
scroll to position [308, 0]
click at [315, 245] on font "强大的安全性和欺诈保护" at bounding box center [271, 256] width 201 height 23
click at [171, 243] on input "强大的安全性和欺诈保护" at bounding box center [150, 257] width 41 height 41
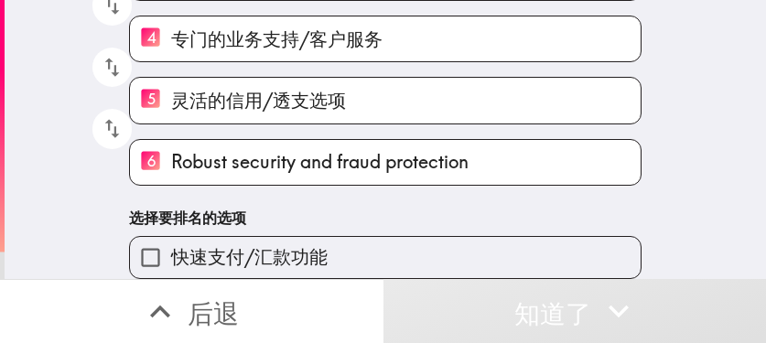
click at [308, 245] on font "快速支付/汇款功能" at bounding box center [249, 256] width 157 height 23
click at [171, 245] on input "快速支付/汇款功能" at bounding box center [150, 257] width 41 height 41
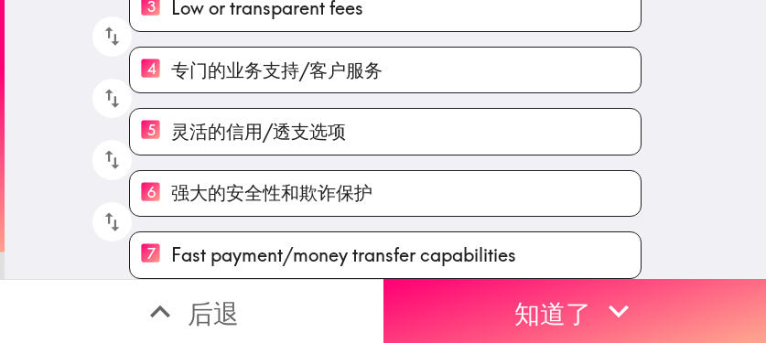
scroll to position [280, 0]
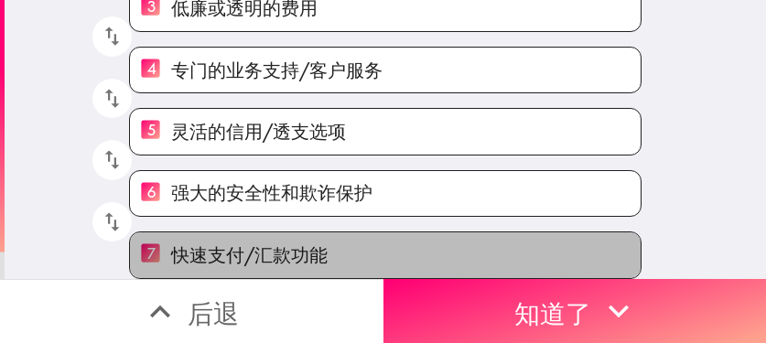
click at [271, 243] on font "快速支付/汇款功能" at bounding box center [249, 254] width 157 height 23
click at [171, 232] on input "7 快速支付/汇款功能" at bounding box center [150, 254] width 41 height 45
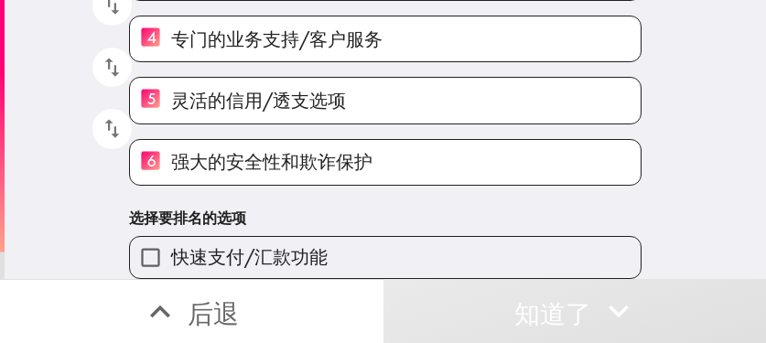
scroll to position [311, 0]
click at [319, 243] on label "快速支付/汇款功能" at bounding box center [385, 257] width 511 height 41
click at [171, 243] on input "快速支付/汇款功能" at bounding box center [150, 257] width 41 height 41
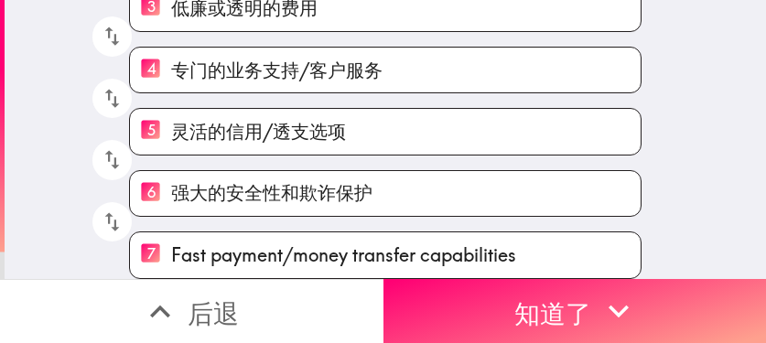
scroll to position [280, 0]
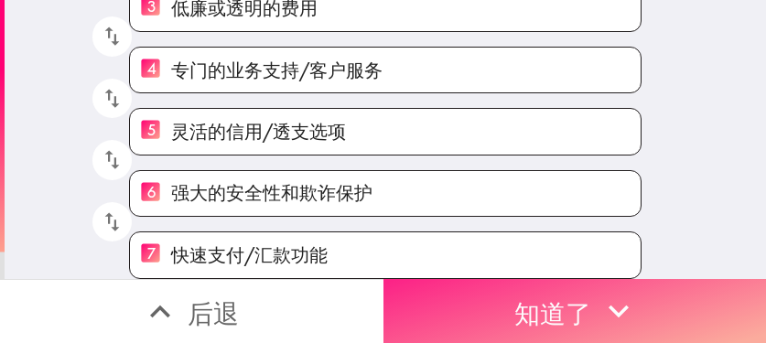
click at [522, 297] on font "知道了" at bounding box center [552, 313] width 77 height 32
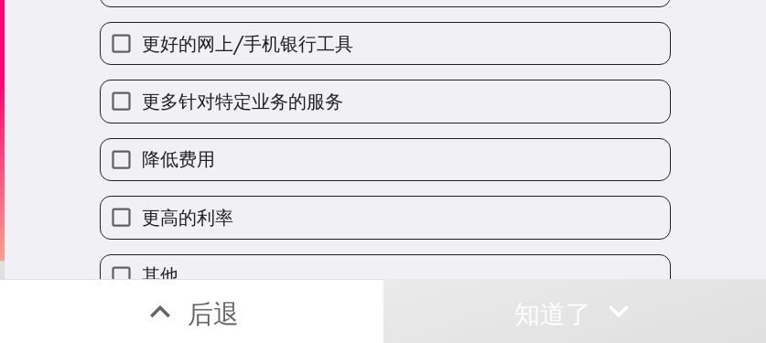
scroll to position [219, 0]
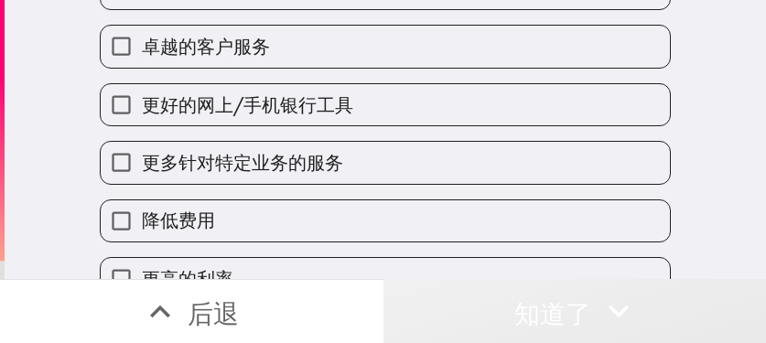
click at [678, 305] on button "知道了" at bounding box center [574, 311] width 383 height 64
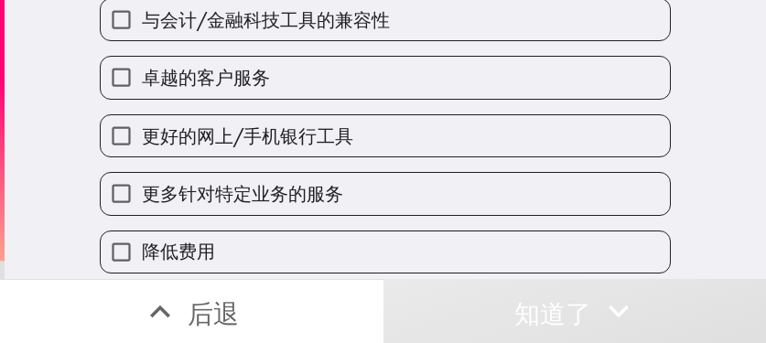
scroll to position [36, 0]
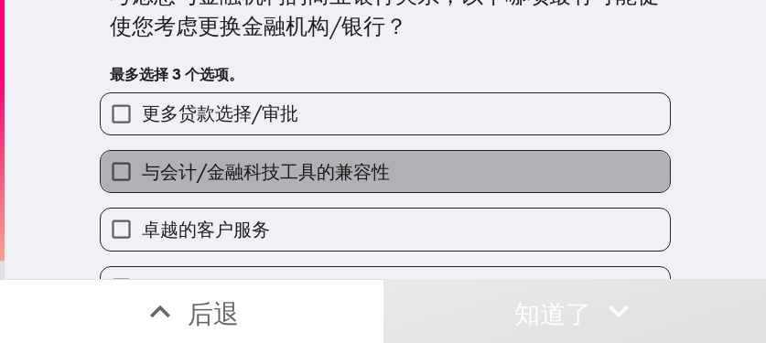
drag, startPoint x: 377, startPoint y: 158, endPoint x: 371, endPoint y: 173, distance: 16.0
click at [377, 158] on label "与会计/金融科技工具的兼容性" at bounding box center [385, 171] width 569 height 41
click at [142, 158] on input "与会计/金融科技工具的兼容性" at bounding box center [121, 171] width 41 height 41
checkbox input "true"
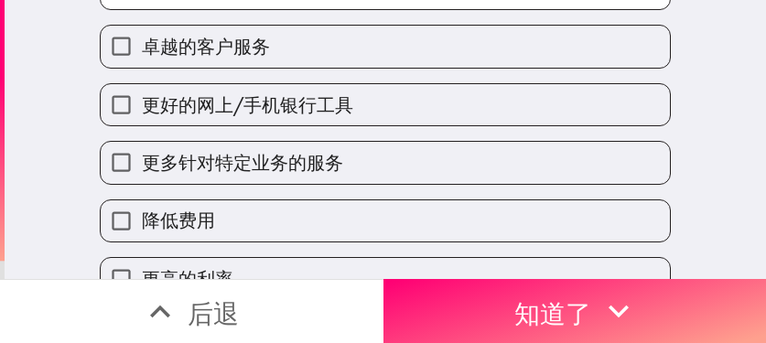
click at [350, 152] on label "更多针对特定业务的服务" at bounding box center [385, 162] width 569 height 41
click at [142, 152] on input "更多针对特定业务的服务" at bounding box center [121, 162] width 41 height 41
checkbox input "true"
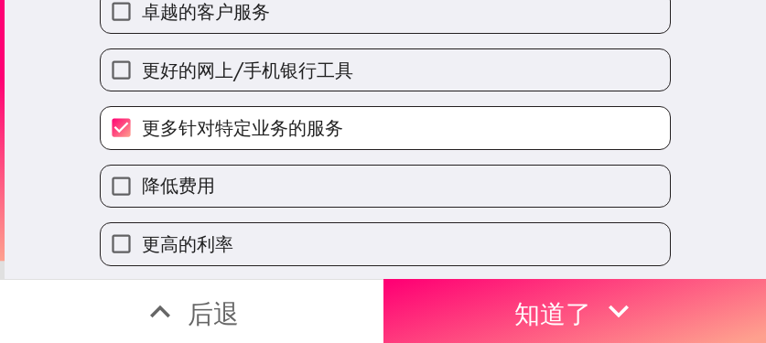
scroll to position [312, 0]
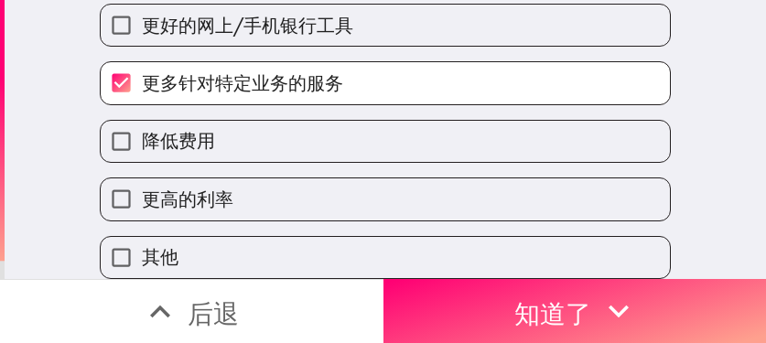
click at [341, 127] on label "降低费用" at bounding box center [385, 141] width 569 height 41
click at [142, 127] on input "降低费用" at bounding box center [121, 141] width 41 height 41
checkbox input "true"
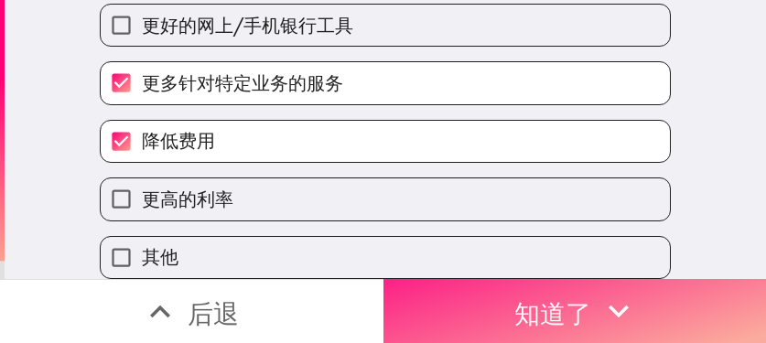
click at [529, 297] on font "知道了" at bounding box center [552, 313] width 77 height 32
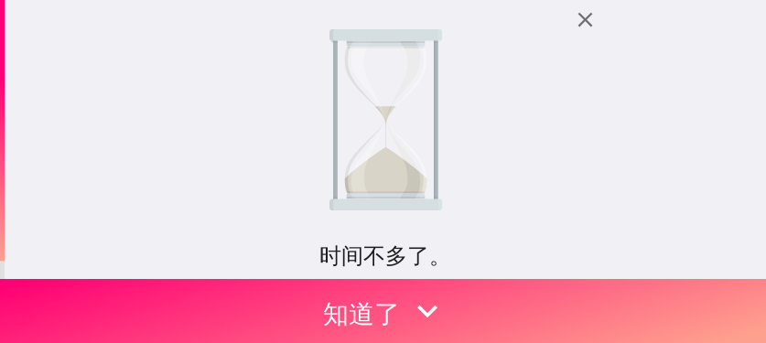
drag, startPoint x: 594, startPoint y: 103, endPoint x: 568, endPoint y: 140, distance: 44.7
click at [594, 103] on div "时间不多了。 您之前有资格使用此即时面板，但现在已满。我们将为您保留一个位置，截止日期为 [DATE]3:19 ，请尽快填写！ 如果您有任何疑问， 请联系 […" at bounding box center [385, 139] width 761 height 279
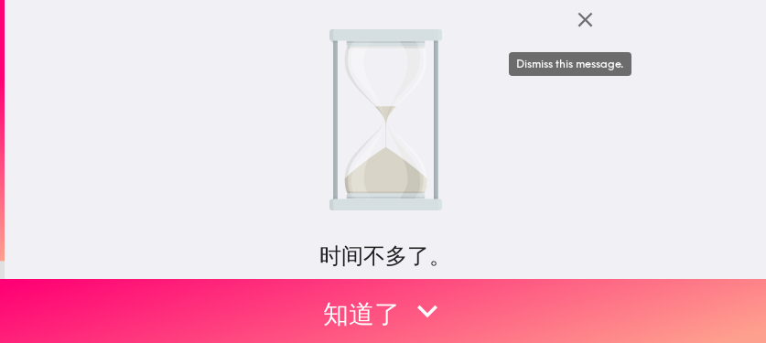
click at [581, 21] on icon "button" at bounding box center [585, 19] width 25 height 25
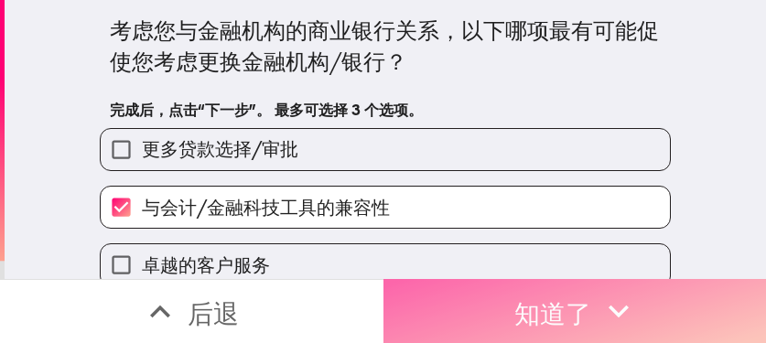
click at [534, 297] on font "知道了" at bounding box center [552, 313] width 77 height 32
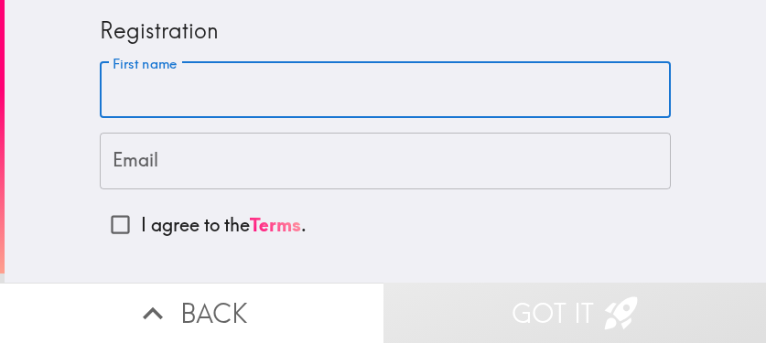
click at [373, 82] on input "First name" at bounding box center [385, 90] width 571 height 57
paste input "Dakota"
type input "Dakota"
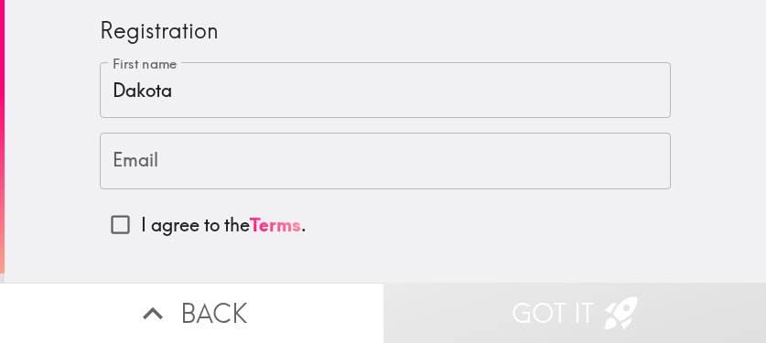
drag, startPoint x: 406, startPoint y: 163, endPoint x: 377, endPoint y: 178, distance: 32.7
click at [406, 162] on input "Email" at bounding box center [385, 161] width 571 height 57
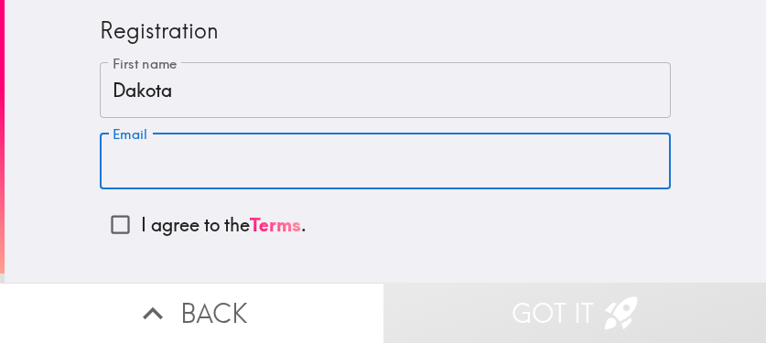
paste input "[EMAIL_ADDRESS][DOMAIN_NAME]"
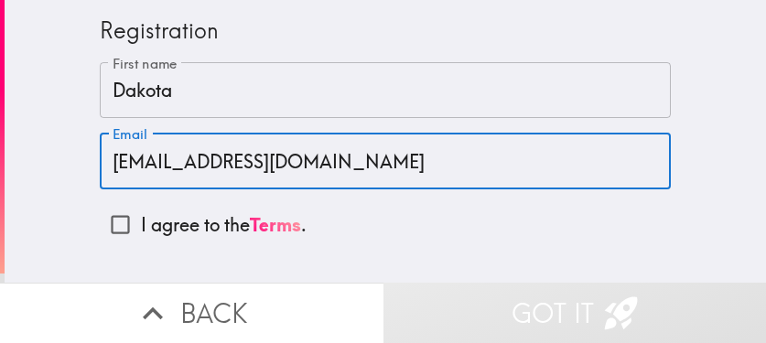
type input "[EMAIL_ADDRESS][DOMAIN_NAME]"
click at [122, 229] on input "I agree to the Terms ." at bounding box center [120, 224] width 41 height 41
checkbox input "true"
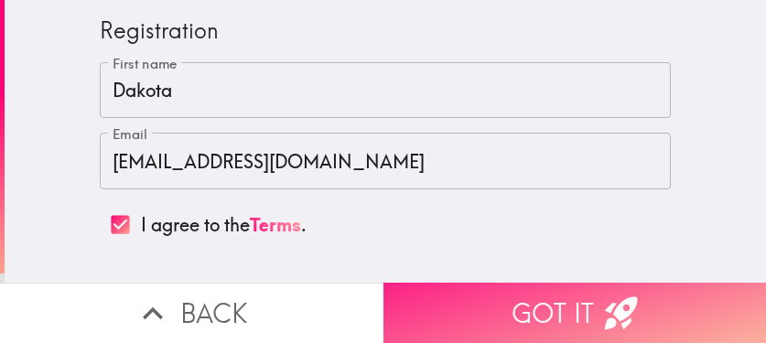
click at [578, 298] on button "Got it" at bounding box center [574, 313] width 383 height 60
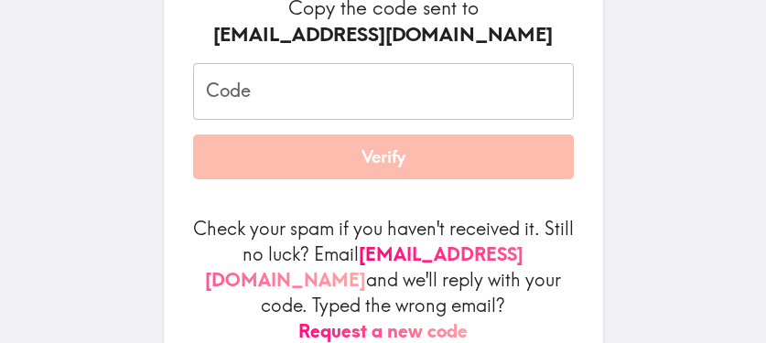
scroll to position [275, 0]
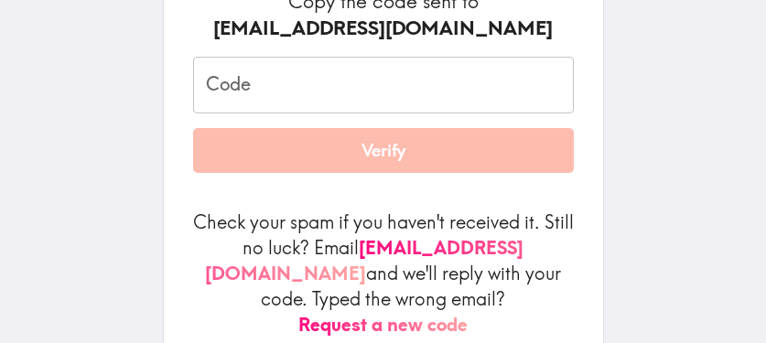
click at [374, 81] on input "Code" at bounding box center [383, 85] width 381 height 57
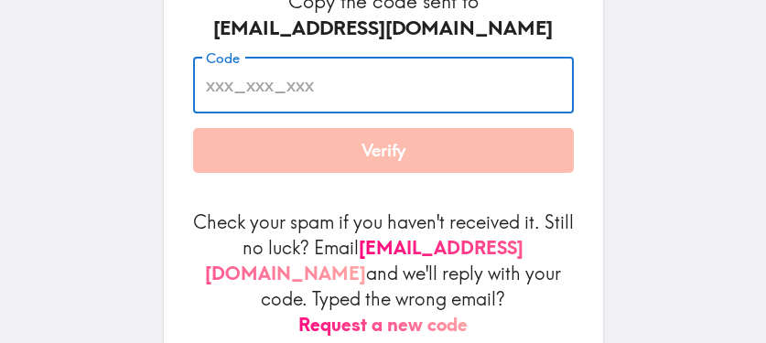
paste input "fLy_uBu_LFt"
type input "fLy_uBu_LFt"
click at [560, 153] on button "Verify" at bounding box center [383, 151] width 381 height 46
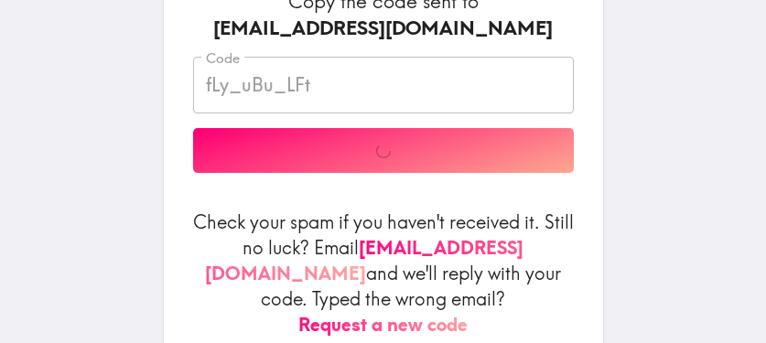
click at [521, 151] on div "Code fLy_uBu_LFt Code Verify" at bounding box center [383, 115] width 381 height 116
